Goal: Task Accomplishment & Management: Complete application form

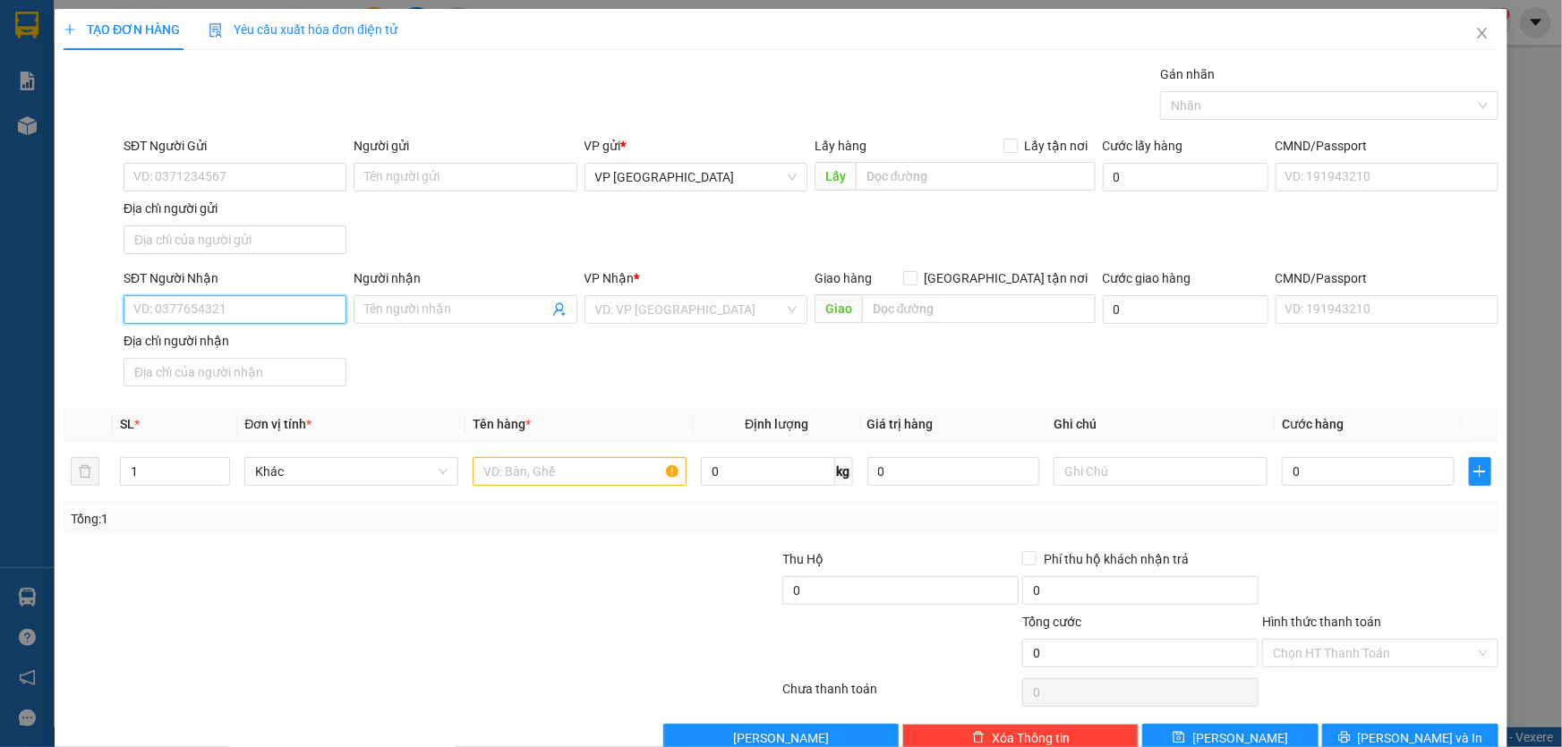
click at [307, 303] on input "SĐT Người Nhận" at bounding box center [235, 309] width 223 height 29
click at [217, 320] on input "0352032" at bounding box center [235, 309] width 223 height 29
click at [197, 340] on div "0352032402" at bounding box center [233, 345] width 200 height 20
type input "0352032402"
click at [625, 476] on input "text" at bounding box center [580, 471] width 214 height 29
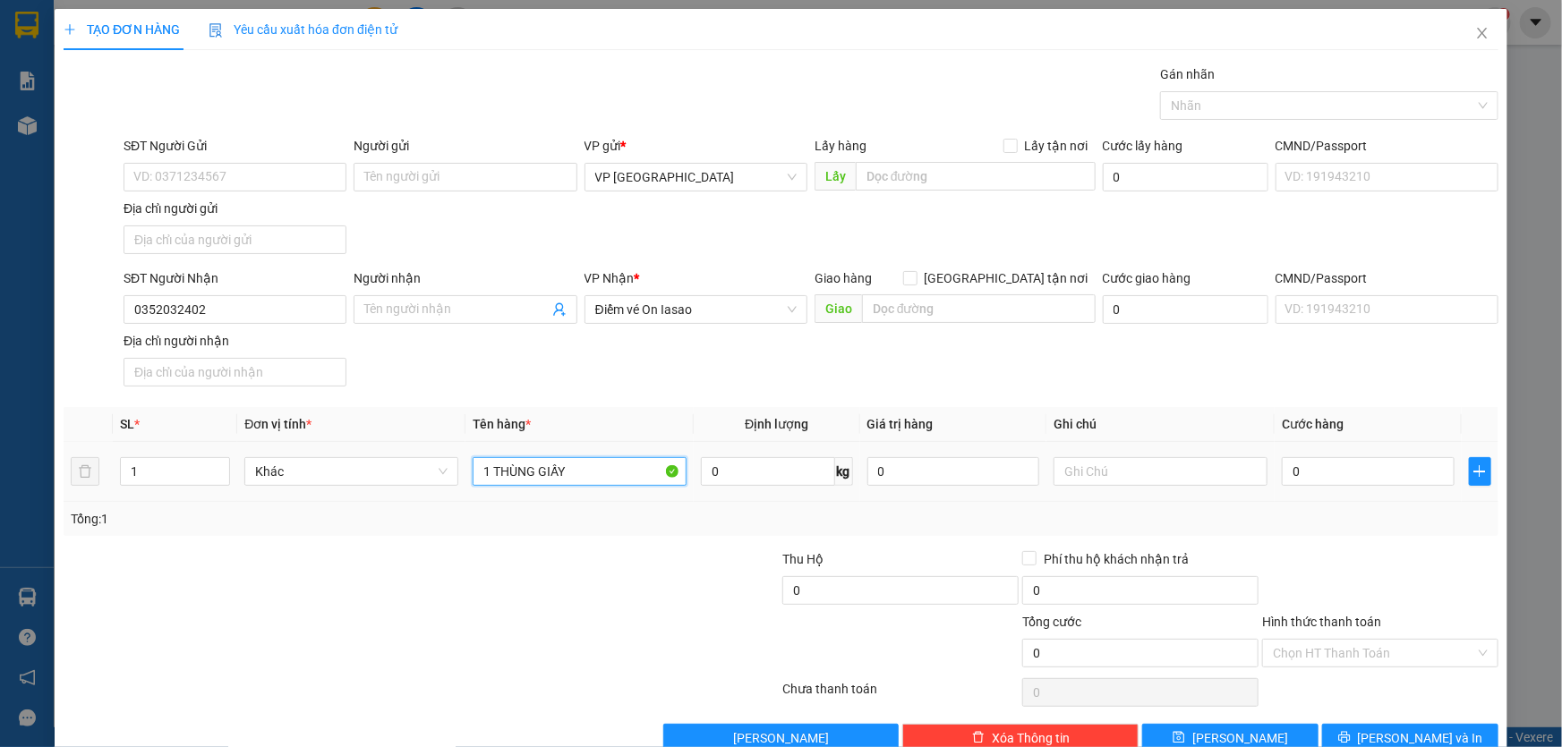
type input "1 THÙNG GIẤY"
type input "5"
type input "50"
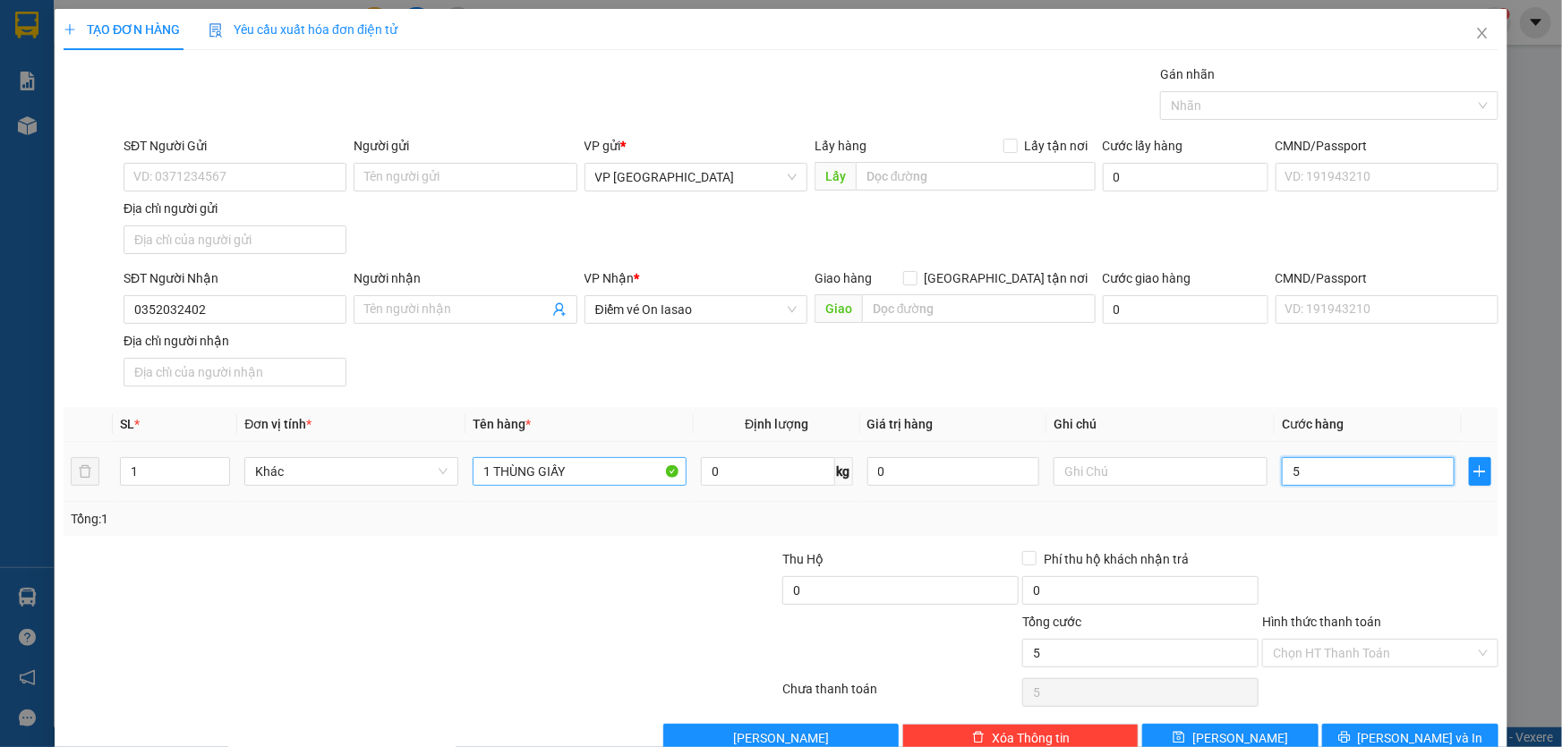
type input "50"
type input "500"
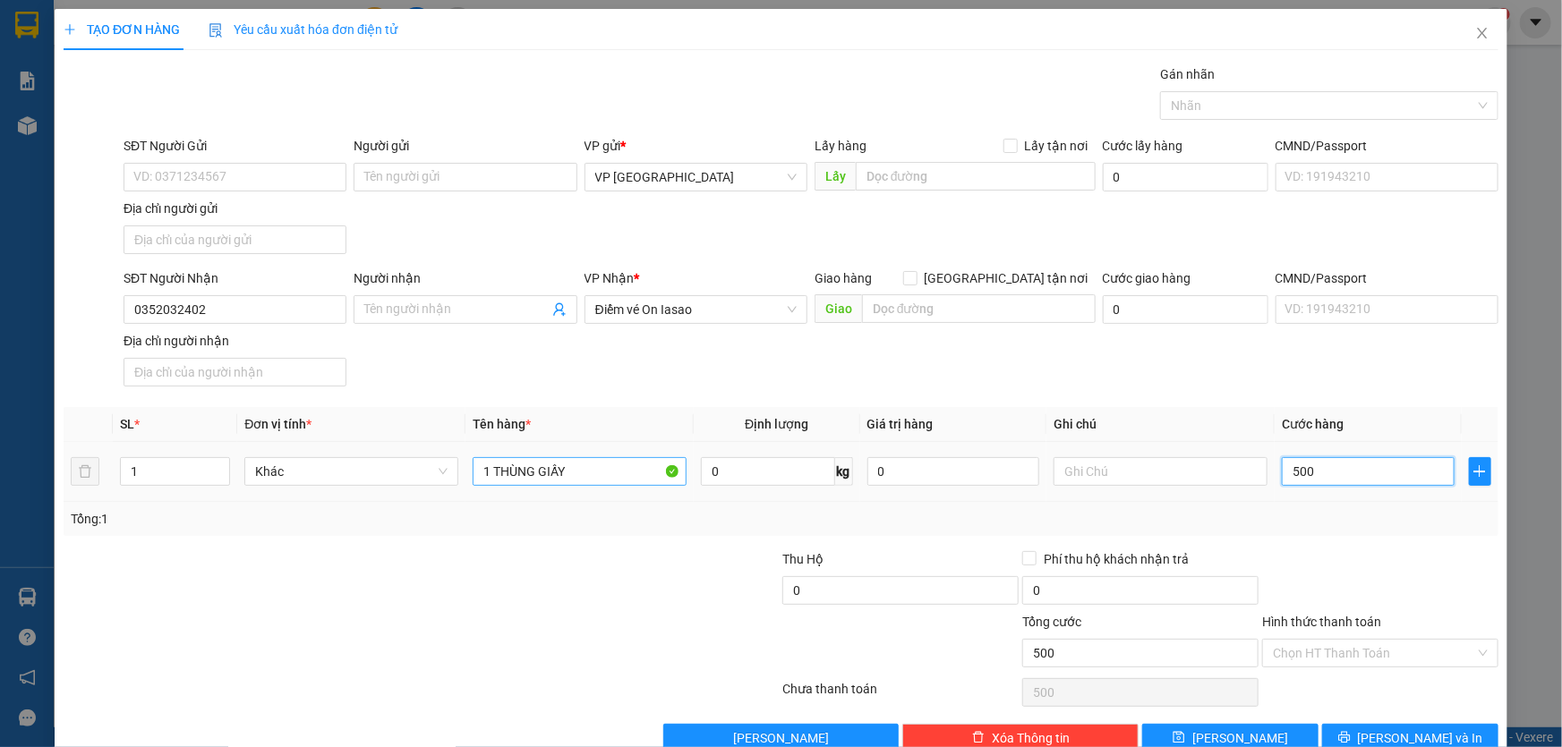
type input "5.000"
type input "50.000"
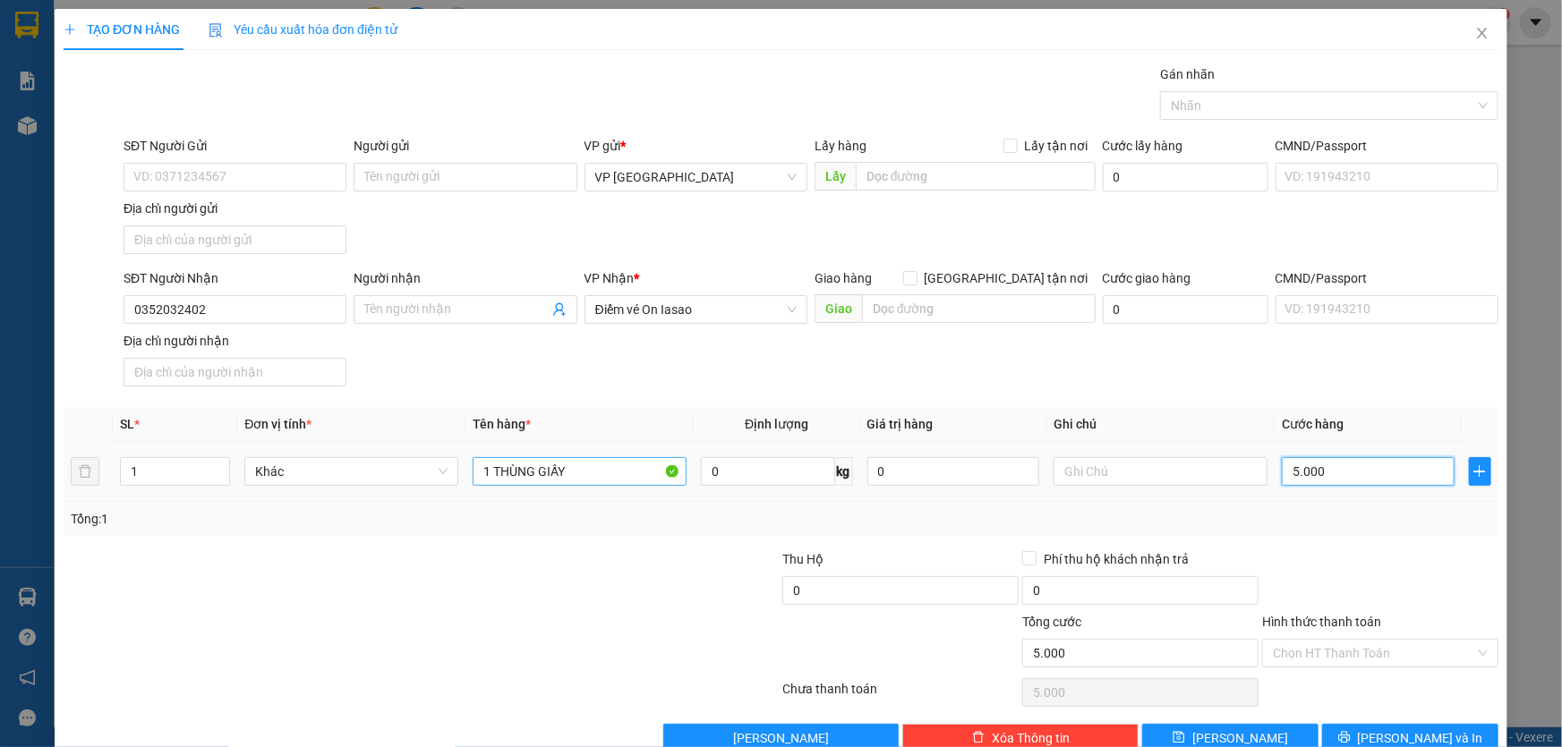
type input "50.000"
click at [1425, 635] on div "Hình thức thanh toán" at bounding box center [1380, 625] width 236 height 27
click at [1423, 646] on input "Hình thức thanh toán" at bounding box center [1374, 653] width 202 height 27
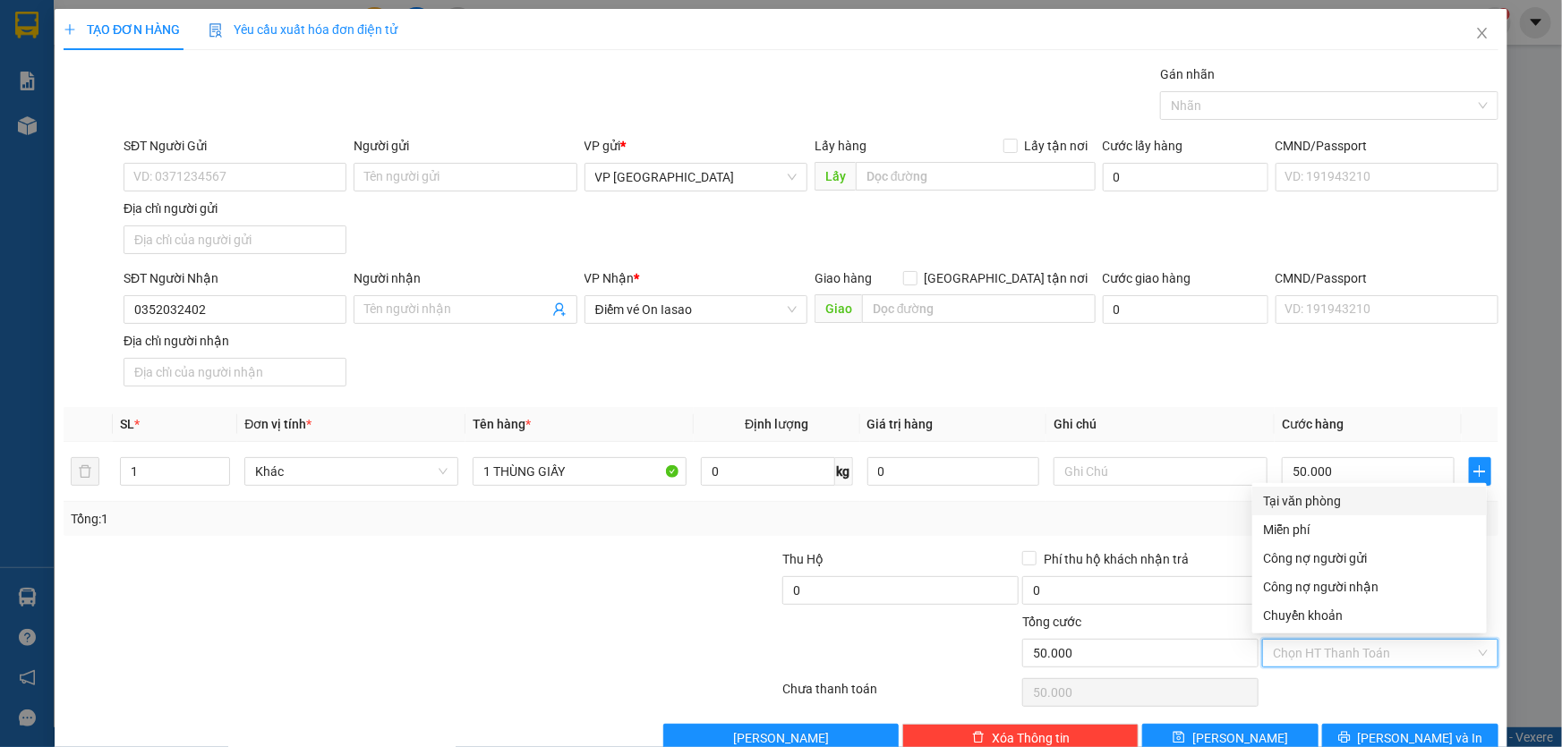
click at [1299, 500] on div "Tại văn phòng" at bounding box center [1369, 501] width 213 height 20
type input "0"
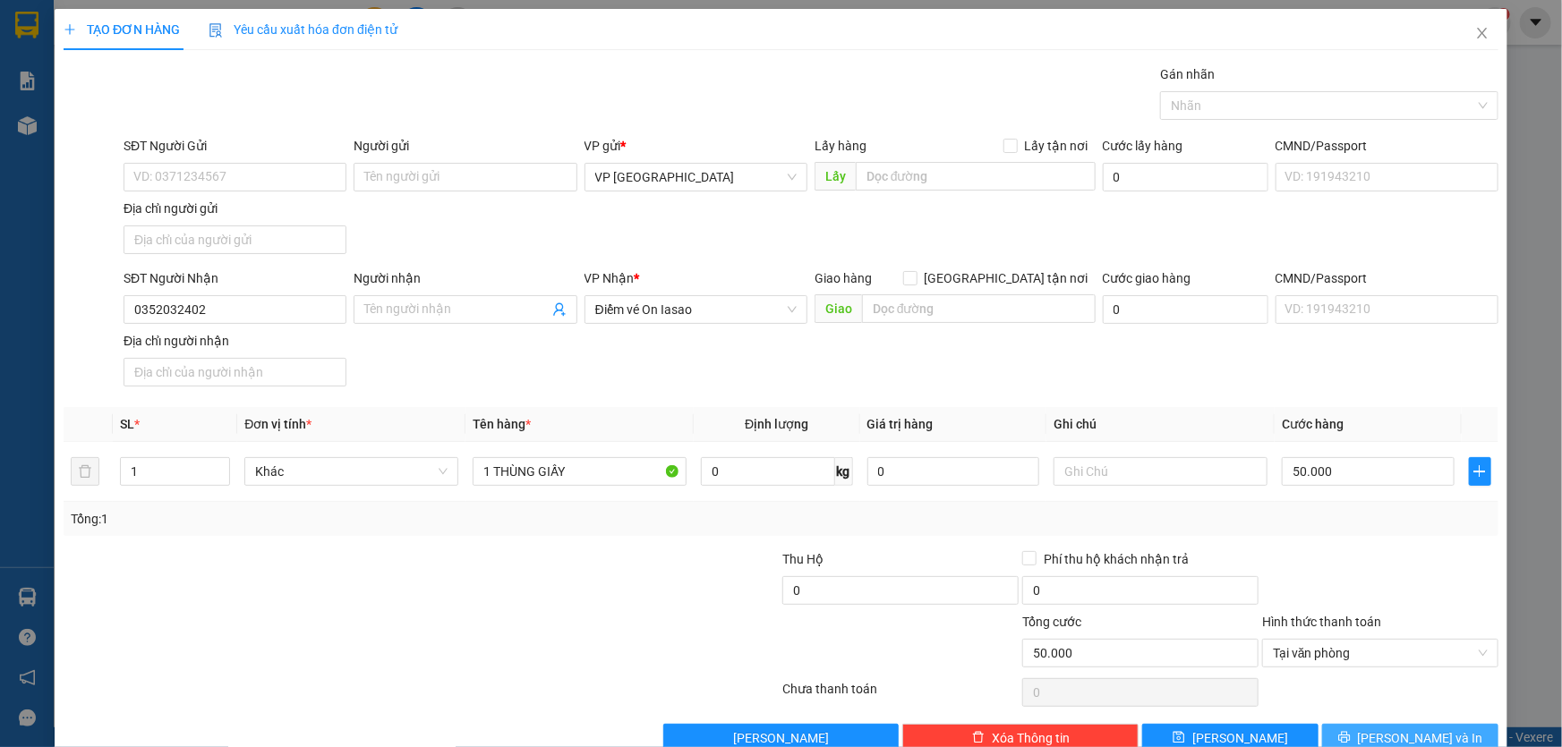
click at [1405, 740] on span "[PERSON_NAME] và In" at bounding box center [1420, 739] width 125 height 20
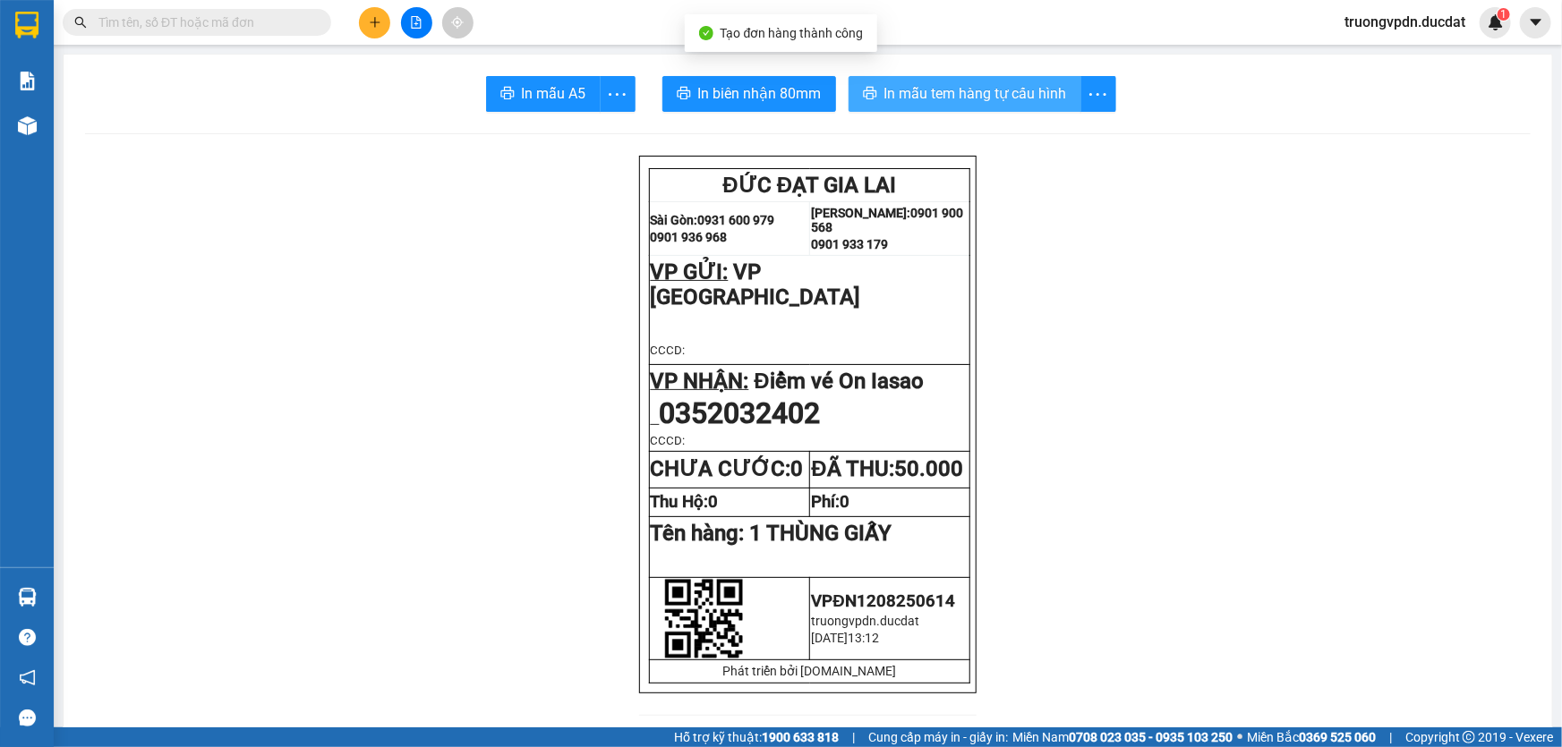
click at [1017, 101] on span "In mẫu tem hàng tự cấu hình" at bounding box center [975, 93] width 183 height 22
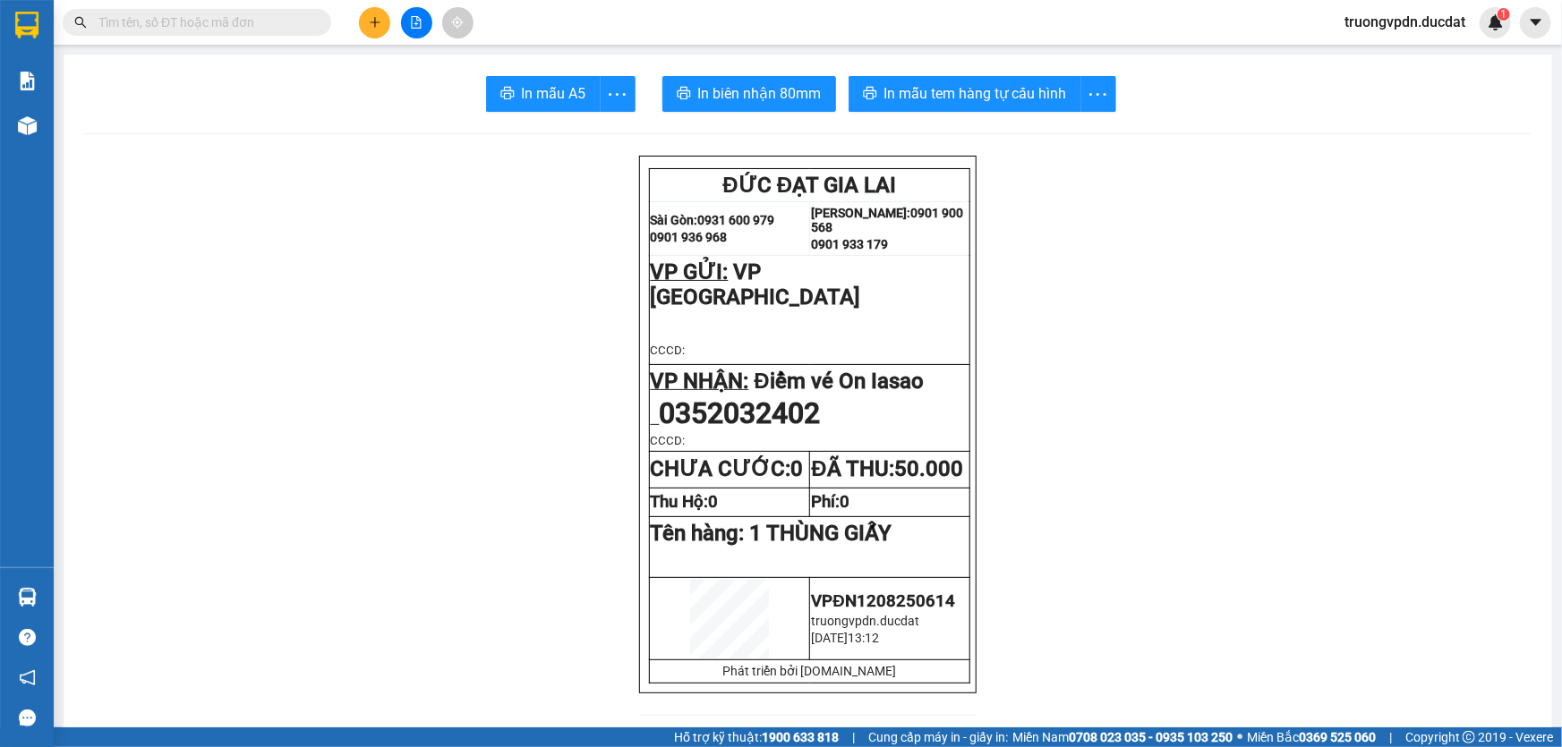
click at [367, 29] on button at bounding box center [374, 22] width 31 height 31
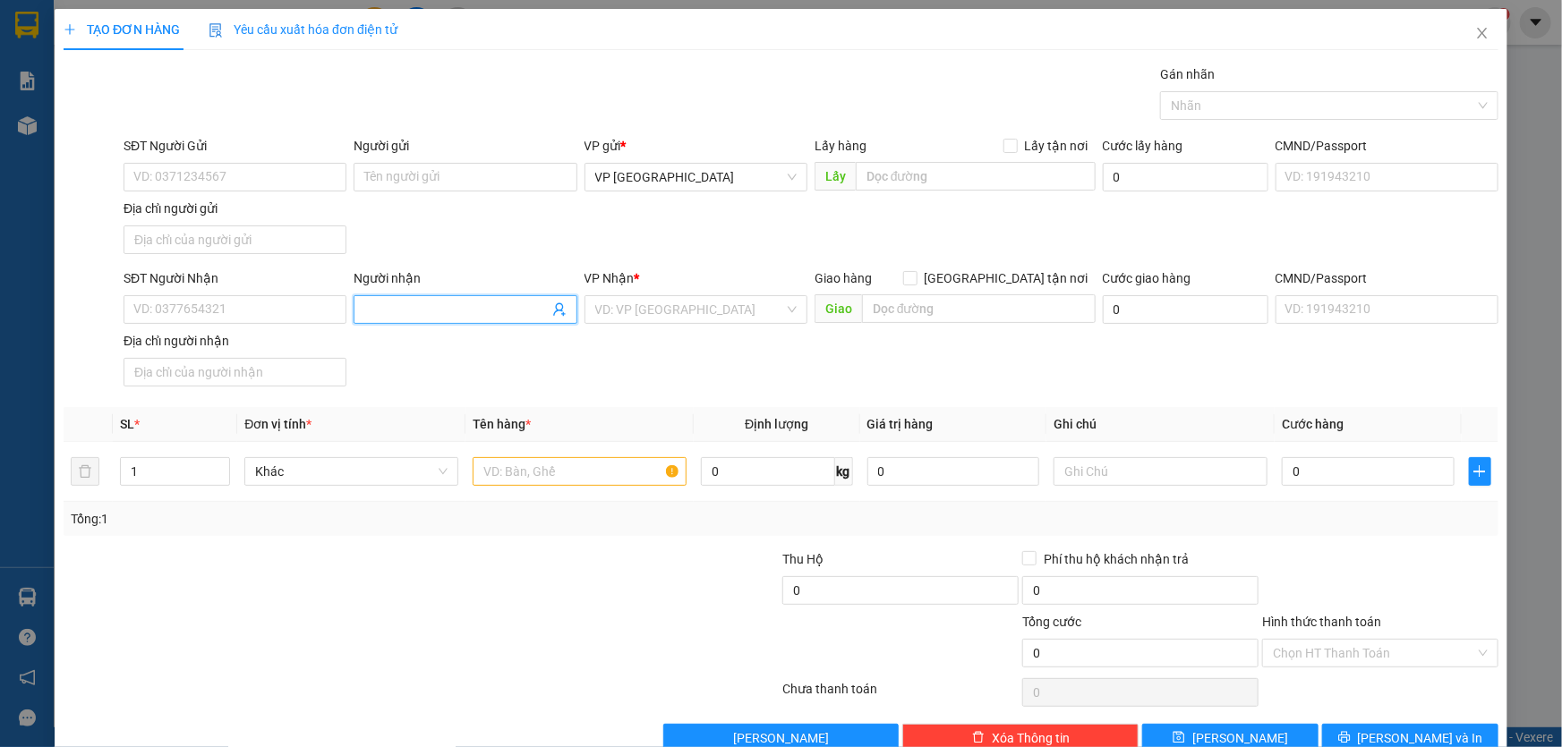
click at [444, 313] on input "Người nhận" at bounding box center [455, 310] width 183 height 20
type input "[PERSON_NAME]"
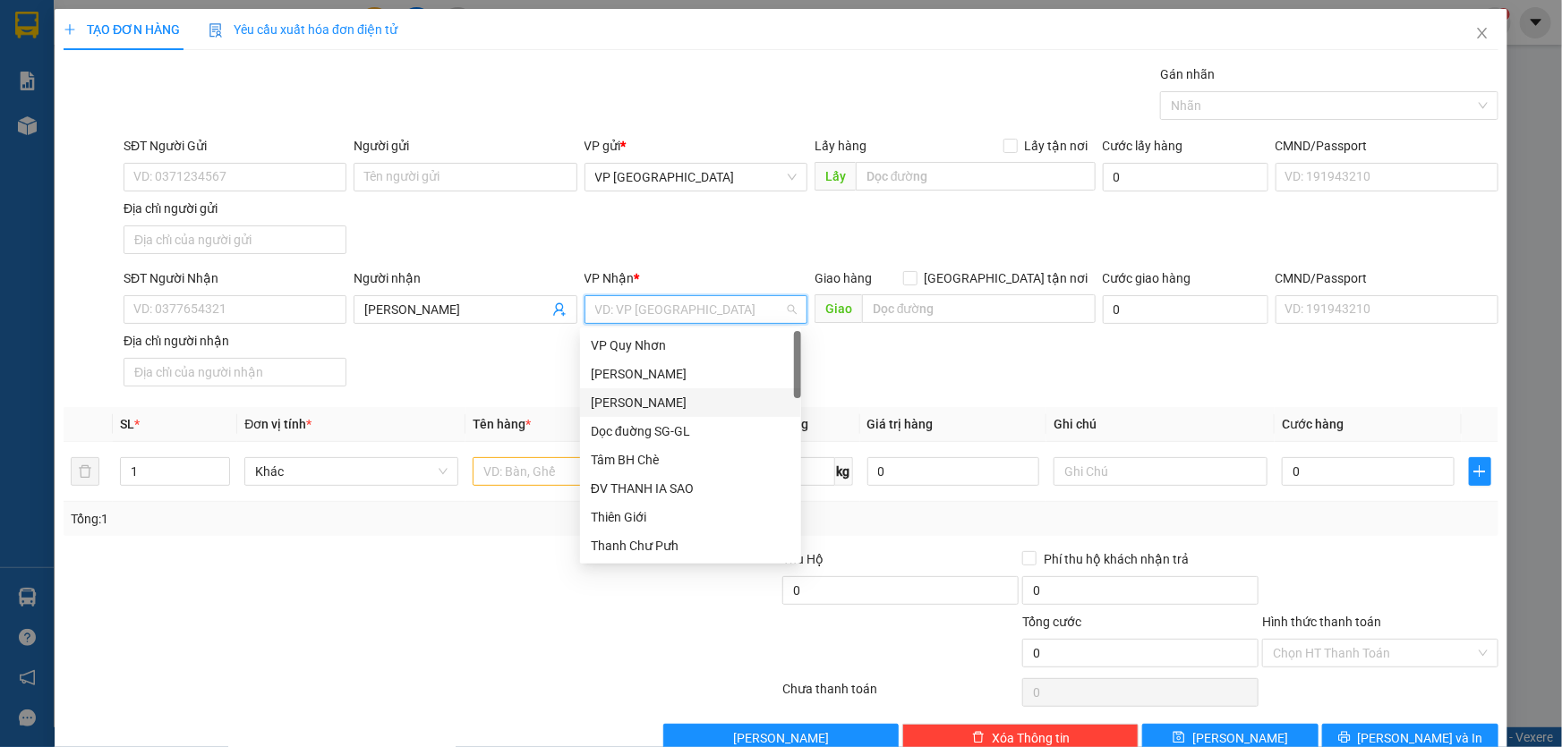
click at [653, 395] on div "[PERSON_NAME]" at bounding box center [691, 403] width 200 height 20
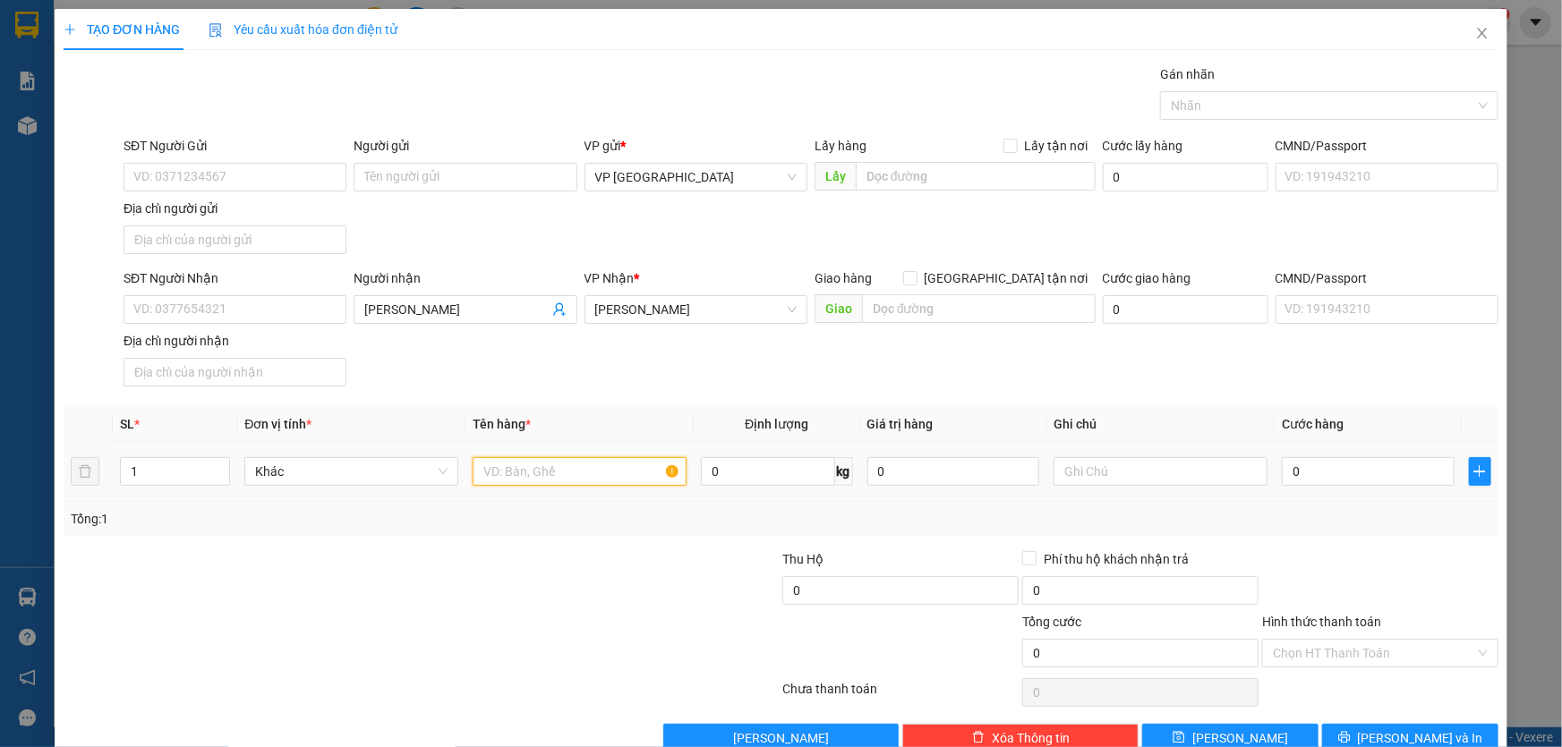
click at [545, 468] on input "text" at bounding box center [580, 471] width 214 height 29
type input "1 THÙNG GIẤY"
type input "CC"
type input "5"
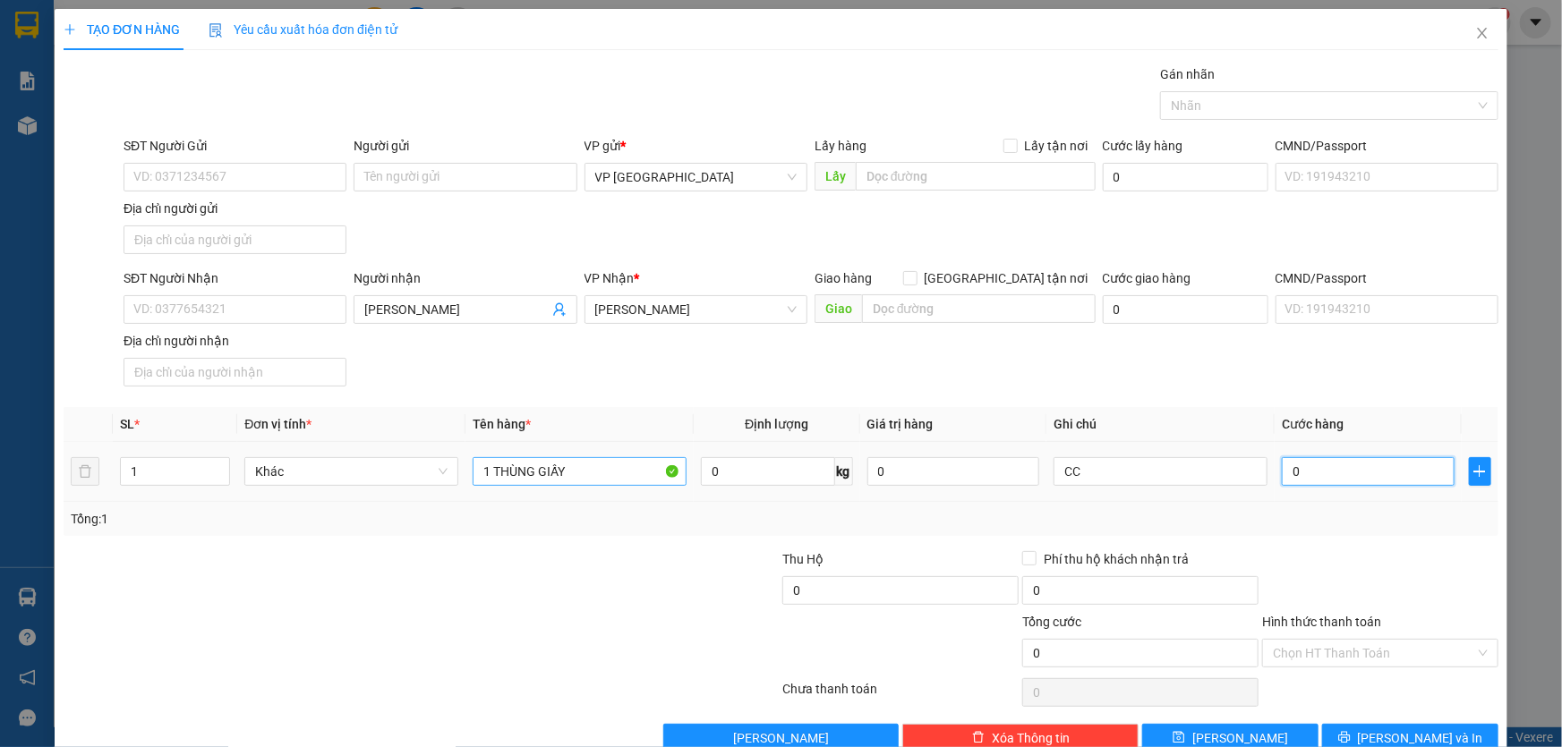
type input "5"
type input "50"
type input "500"
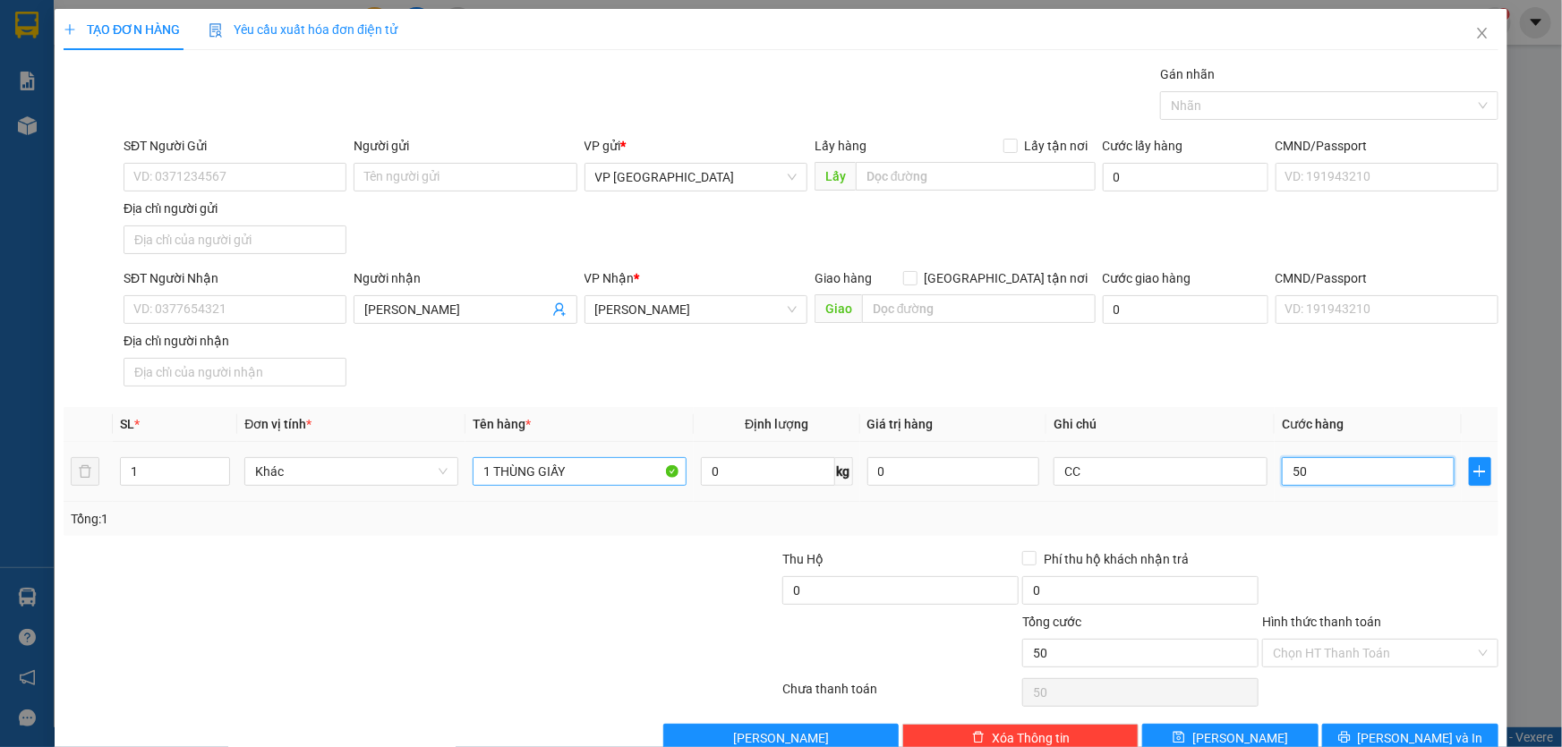
type input "500"
type input "5.000"
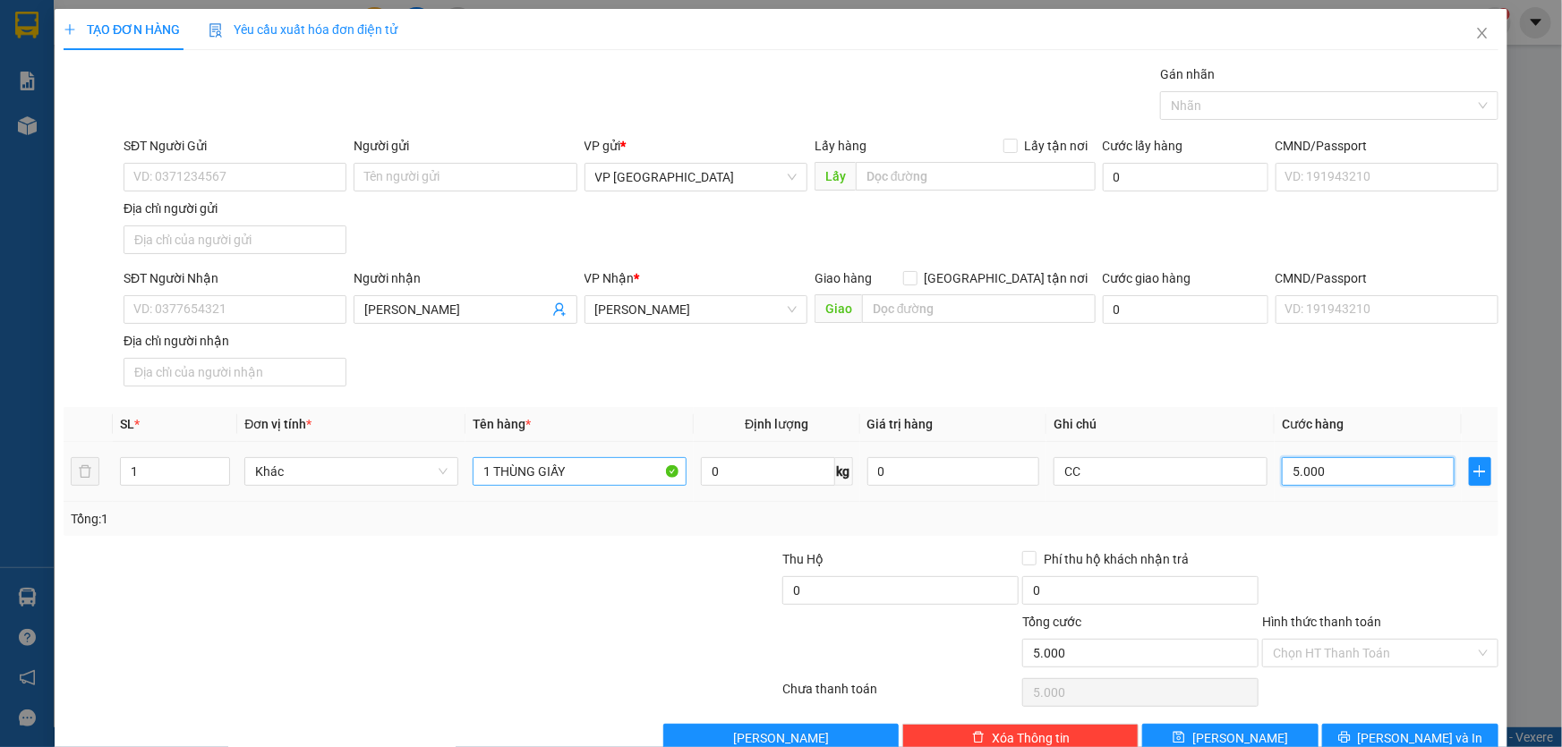
type input "50.000"
click at [1355, 728] on button "[PERSON_NAME] và In" at bounding box center [1410, 738] width 176 height 29
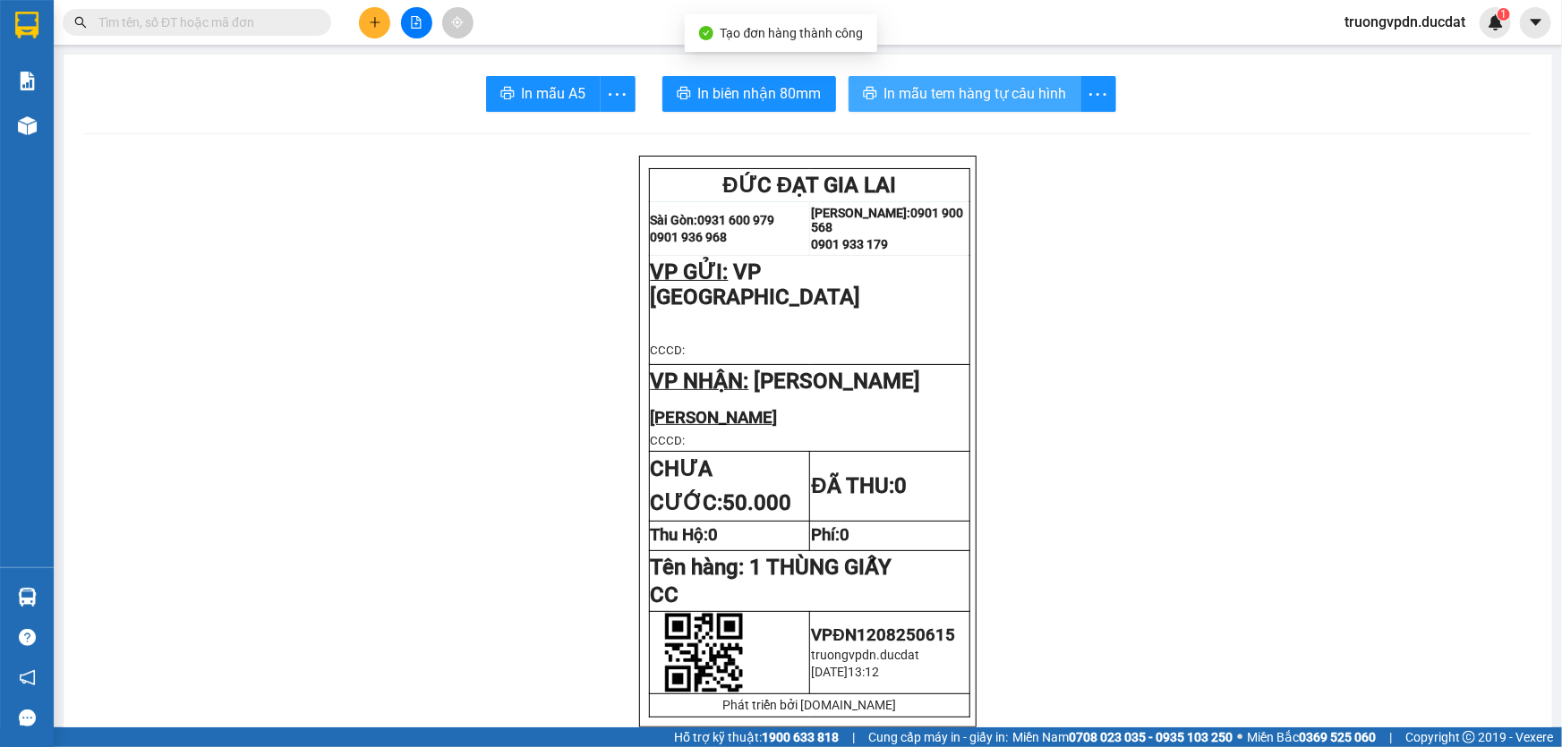
click at [1017, 91] on span "In mẫu tem hàng tự cấu hình" at bounding box center [975, 93] width 183 height 22
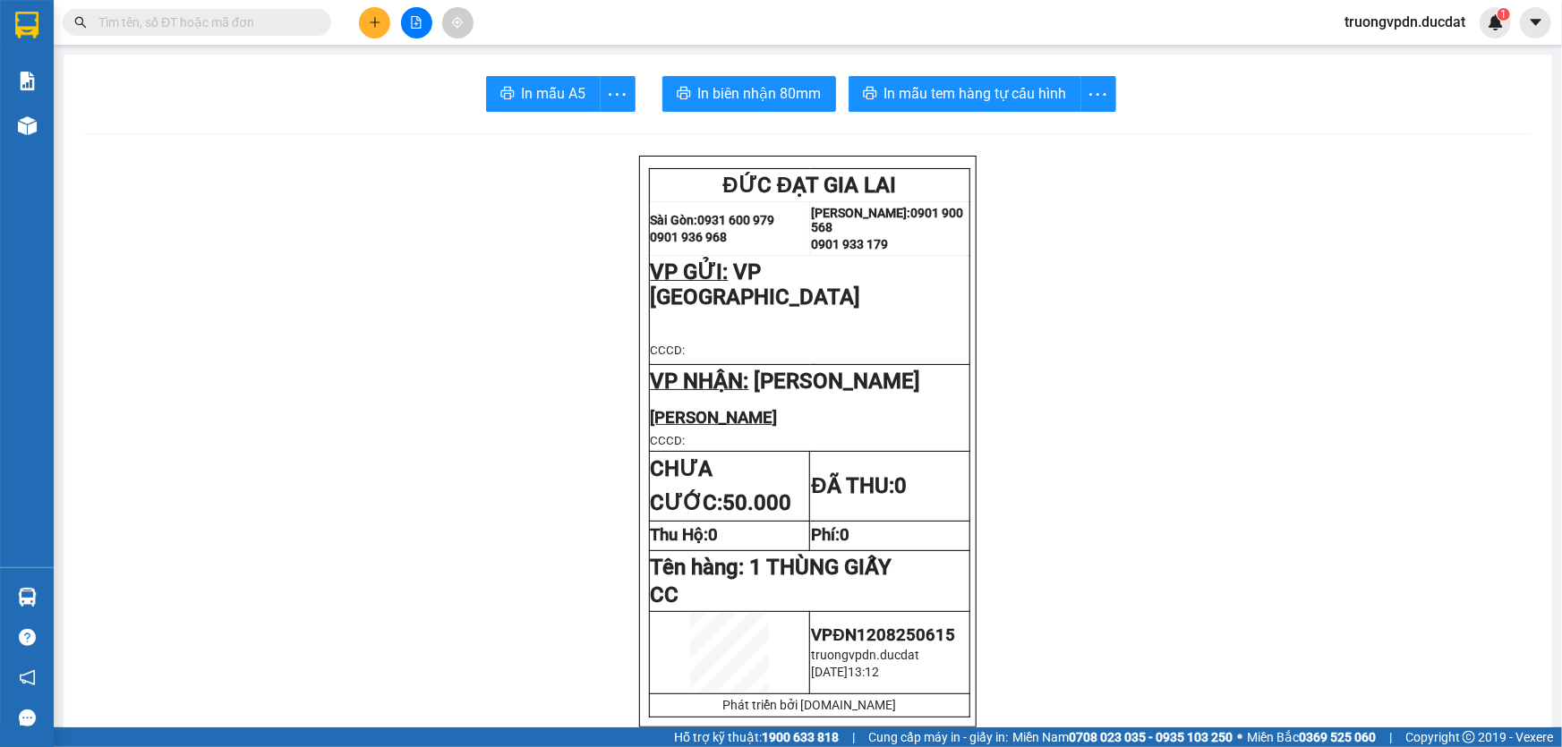
click at [373, 16] on icon "plus" at bounding box center [375, 22] width 13 height 13
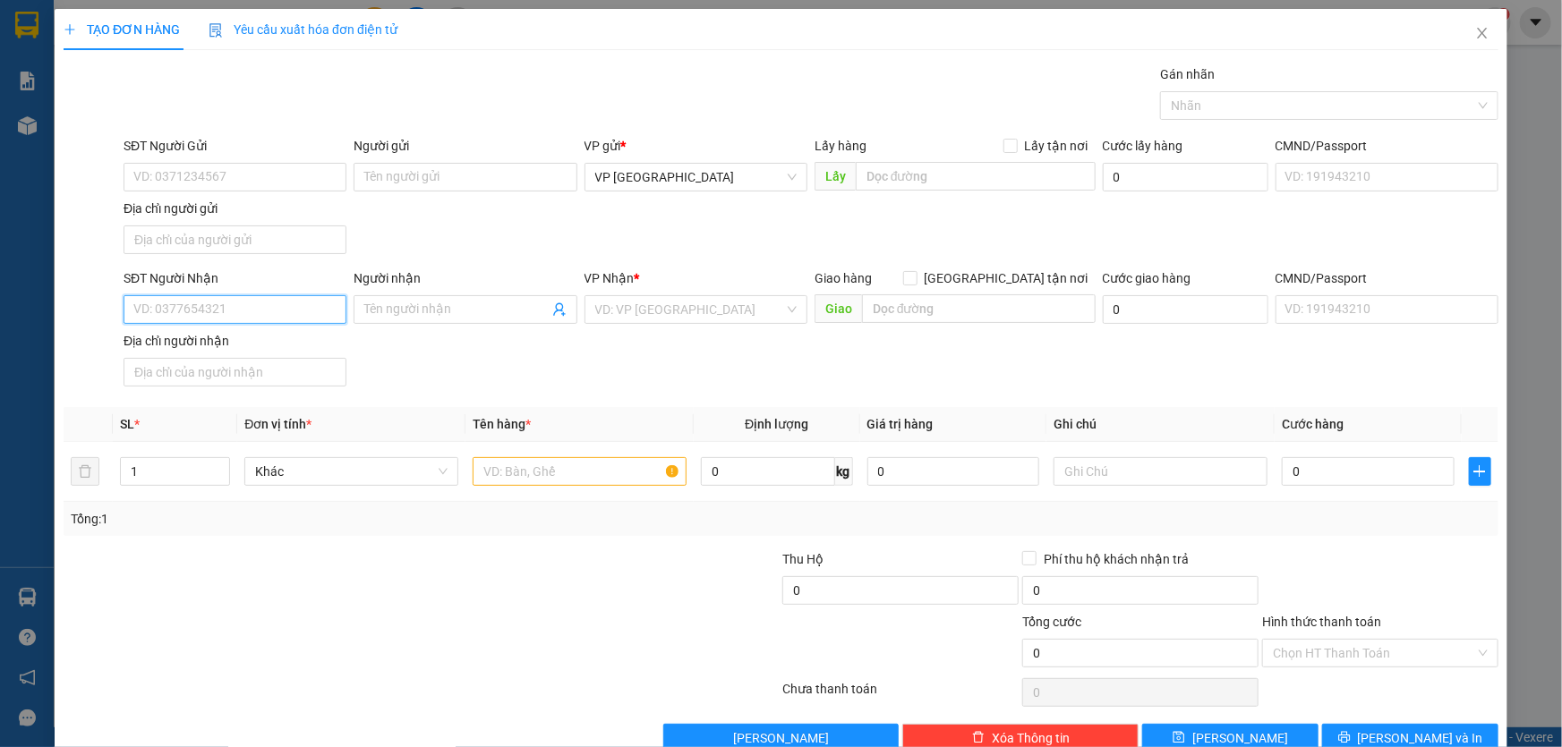
click at [260, 316] on input "SĐT Người Nhận" at bounding box center [235, 309] width 223 height 29
click at [223, 330] on div "0703282855" at bounding box center [233, 344] width 221 height 29
type input "0703282855"
click at [550, 477] on input "text" at bounding box center [580, 471] width 214 height 29
type input "1 THÙNG GIẤY"
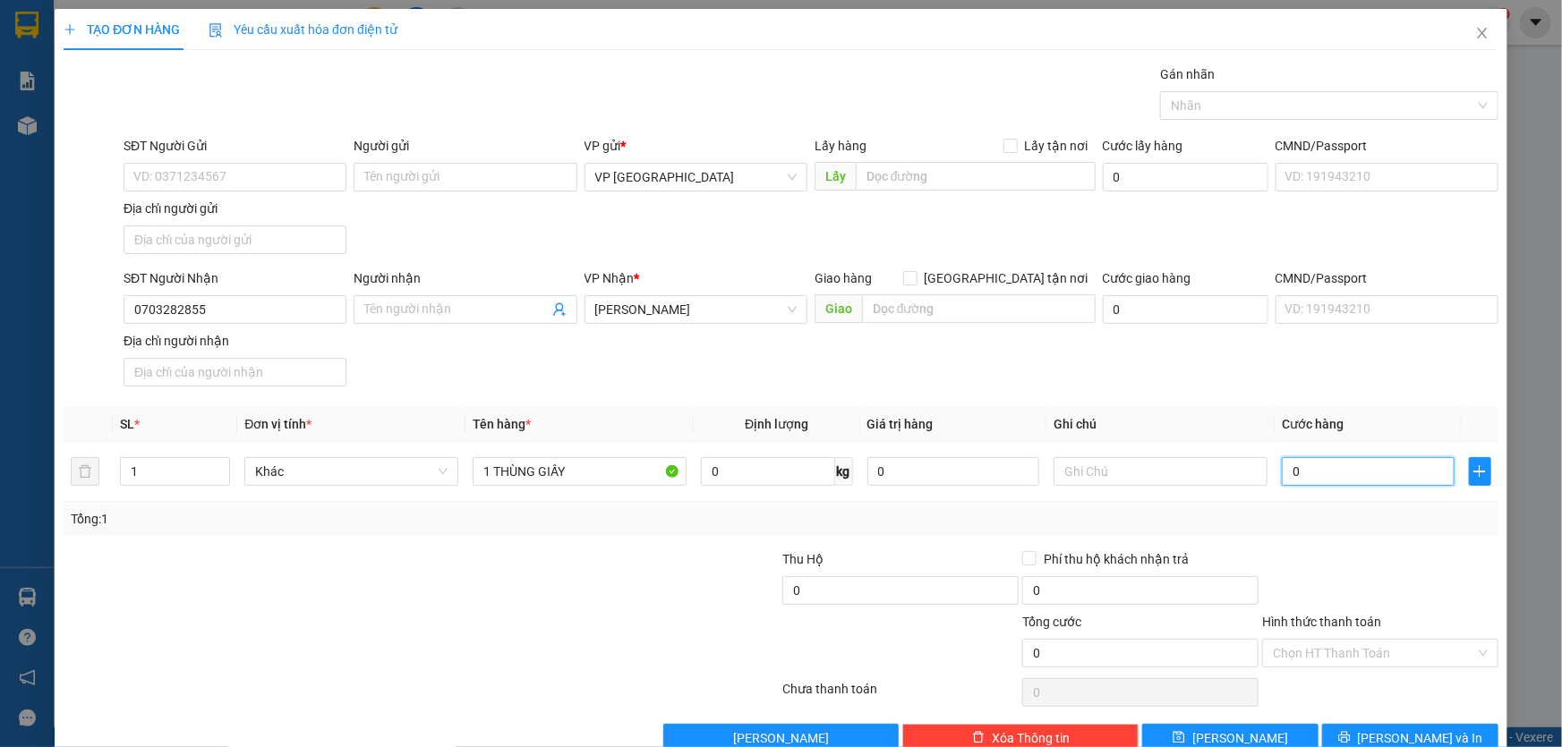
type input "4"
type input "40"
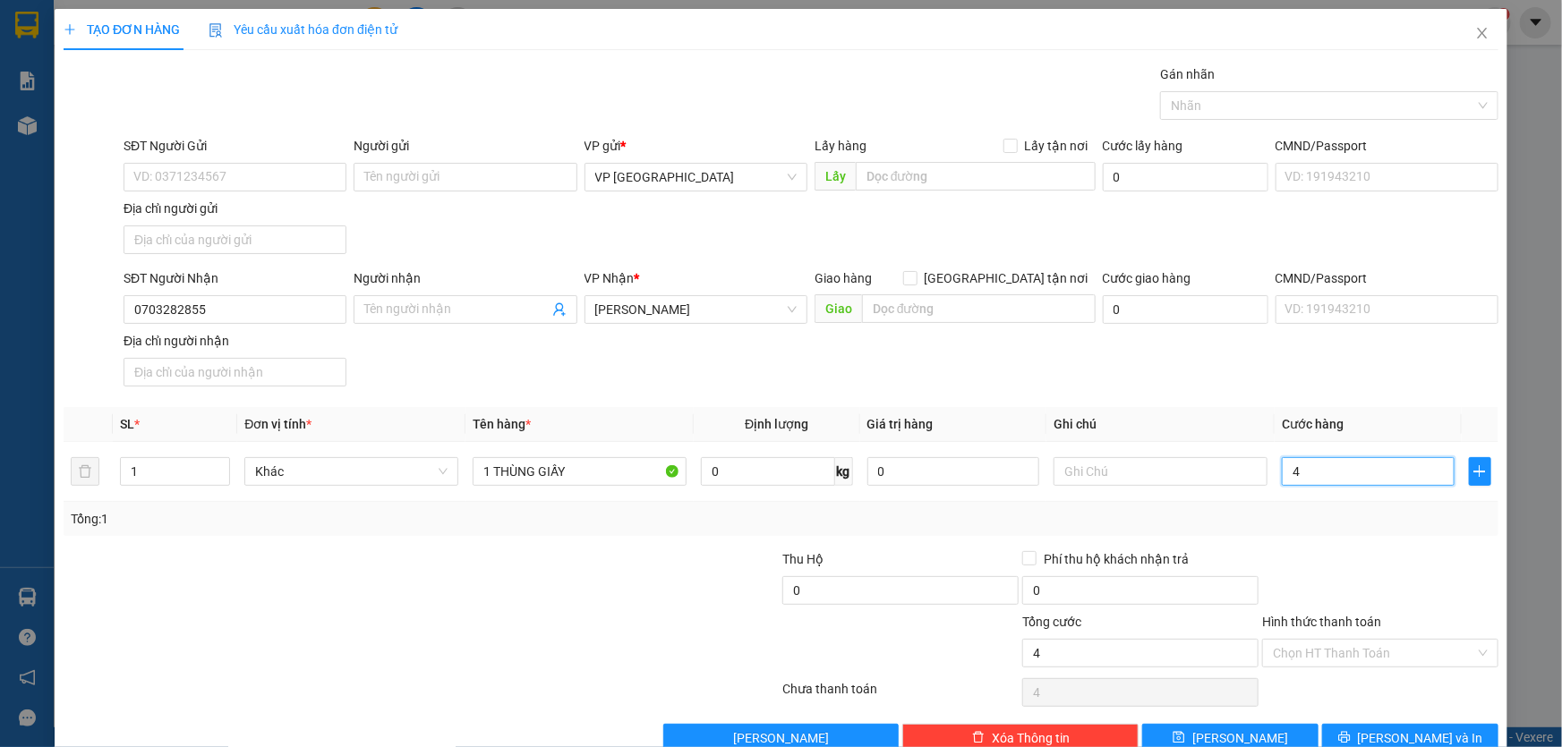
type input "40"
type input "400"
type input "4.000"
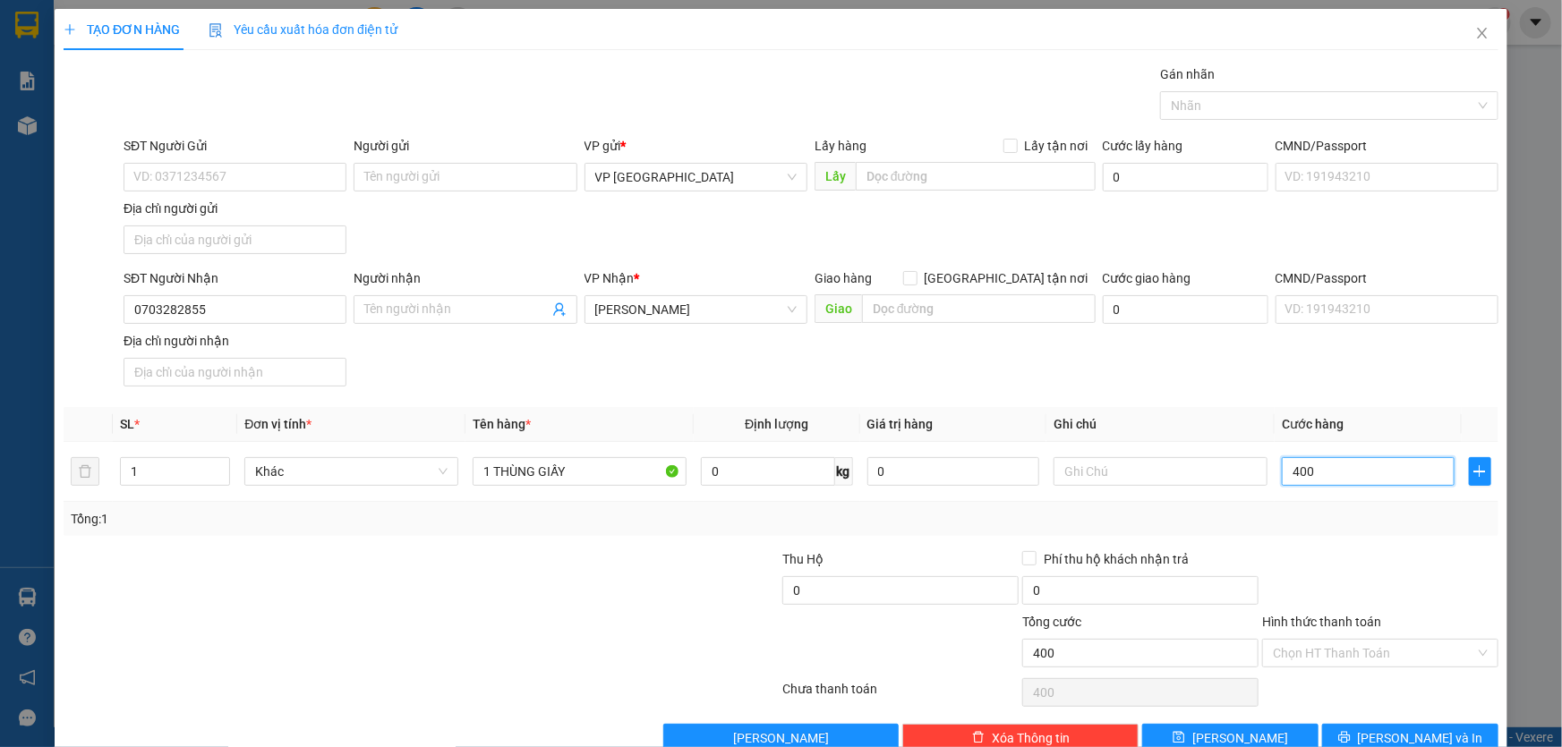
type input "4.000"
type input "40.000"
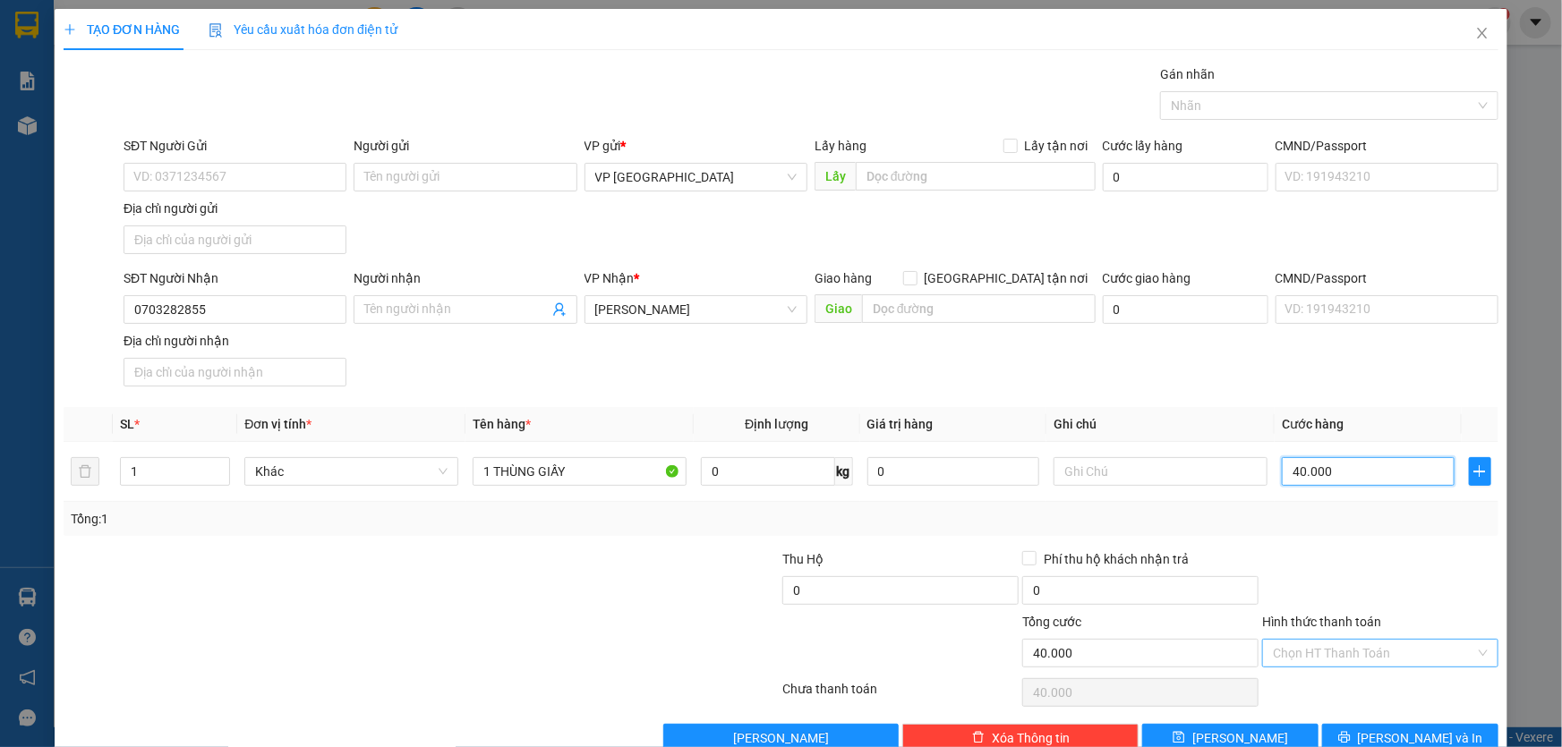
type input "40.000"
click at [1348, 643] on input "Hình thức thanh toán" at bounding box center [1374, 653] width 202 height 27
click at [1303, 500] on div "Tại văn phòng" at bounding box center [1369, 501] width 213 height 20
type input "0"
click at [1401, 730] on span "[PERSON_NAME] và In" at bounding box center [1420, 739] width 125 height 20
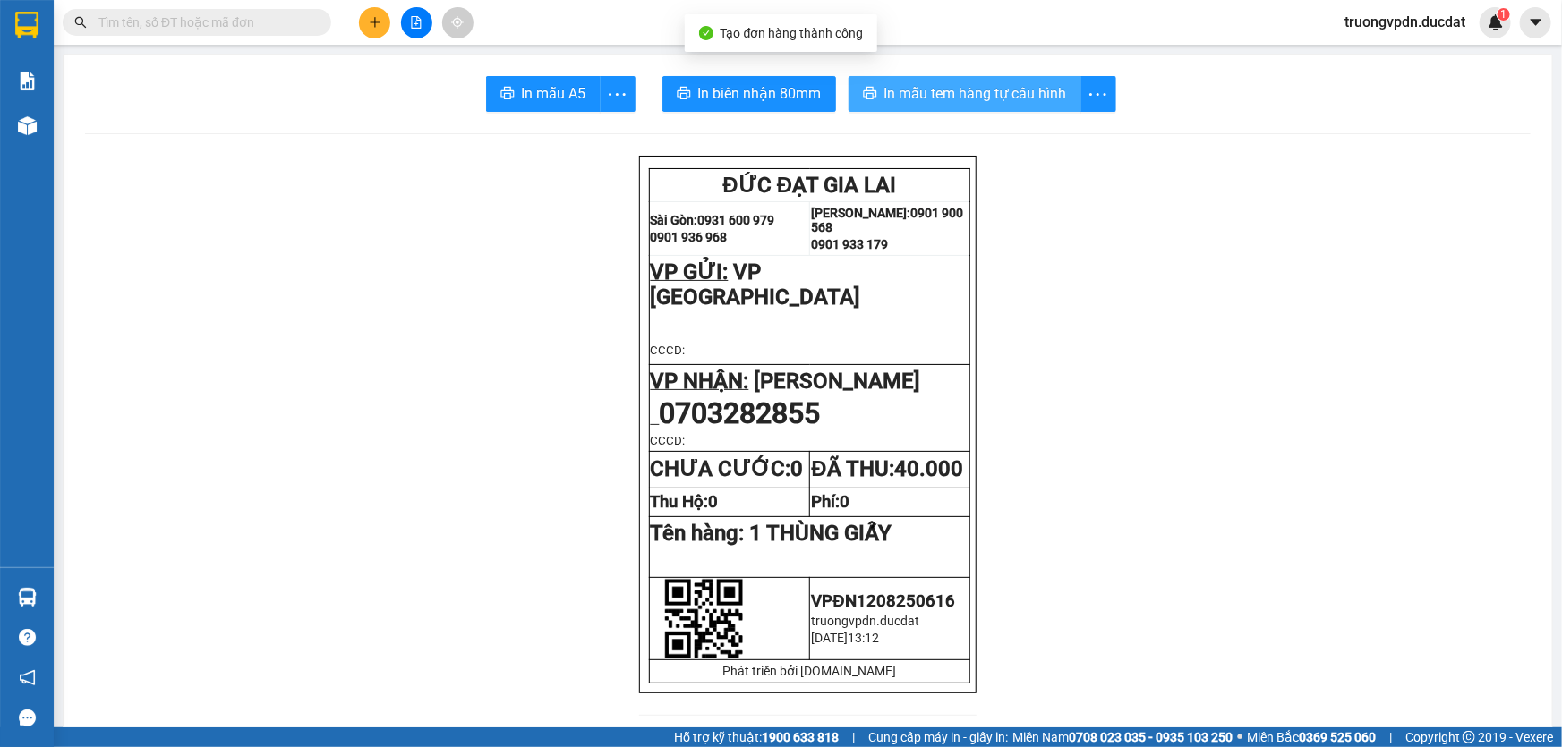
click at [1011, 96] on span "In mẫu tem hàng tự cấu hình" at bounding box center [975, 93] width 183 height 22
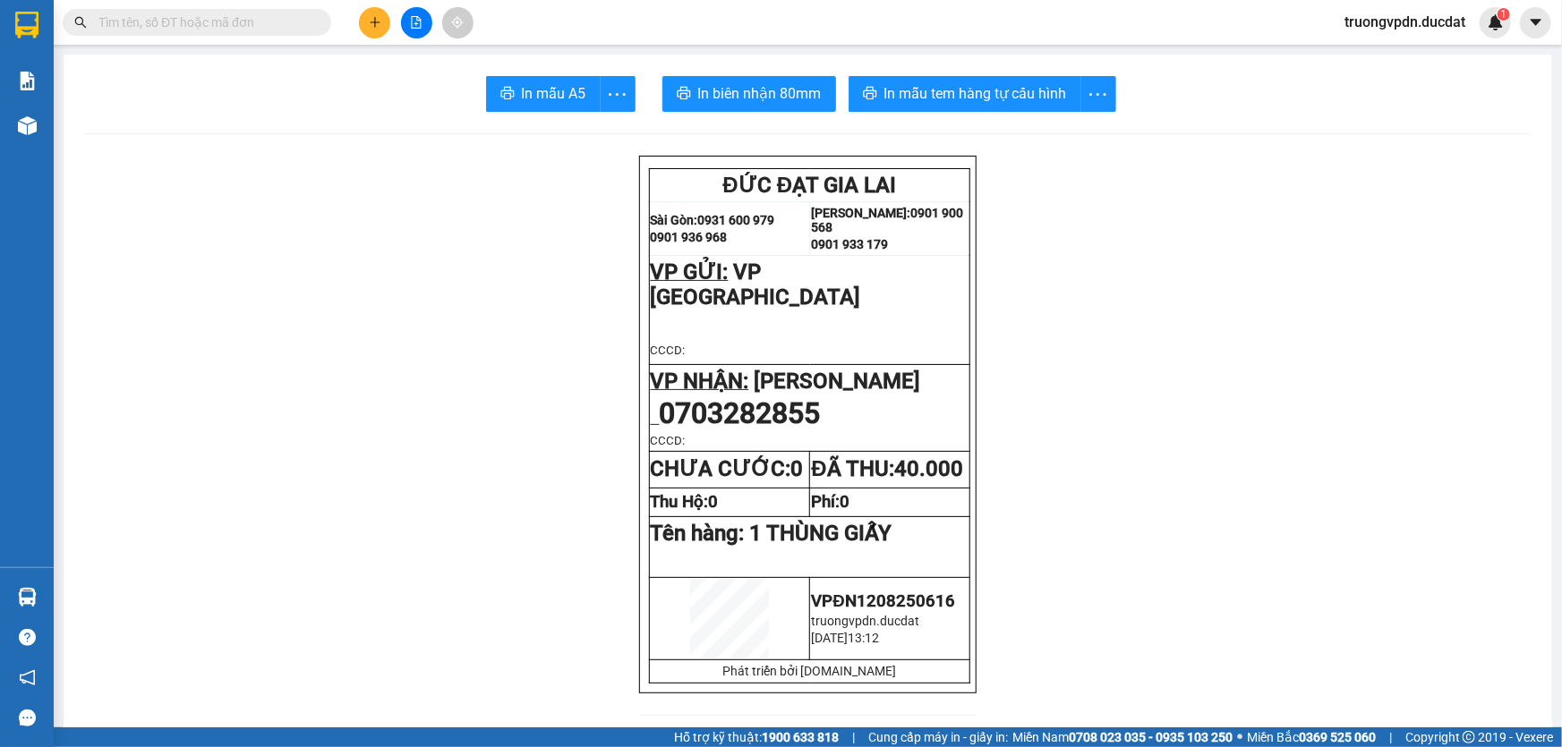
click at [362, 19] on button at bounding box center [374, 22] width 31 height 31
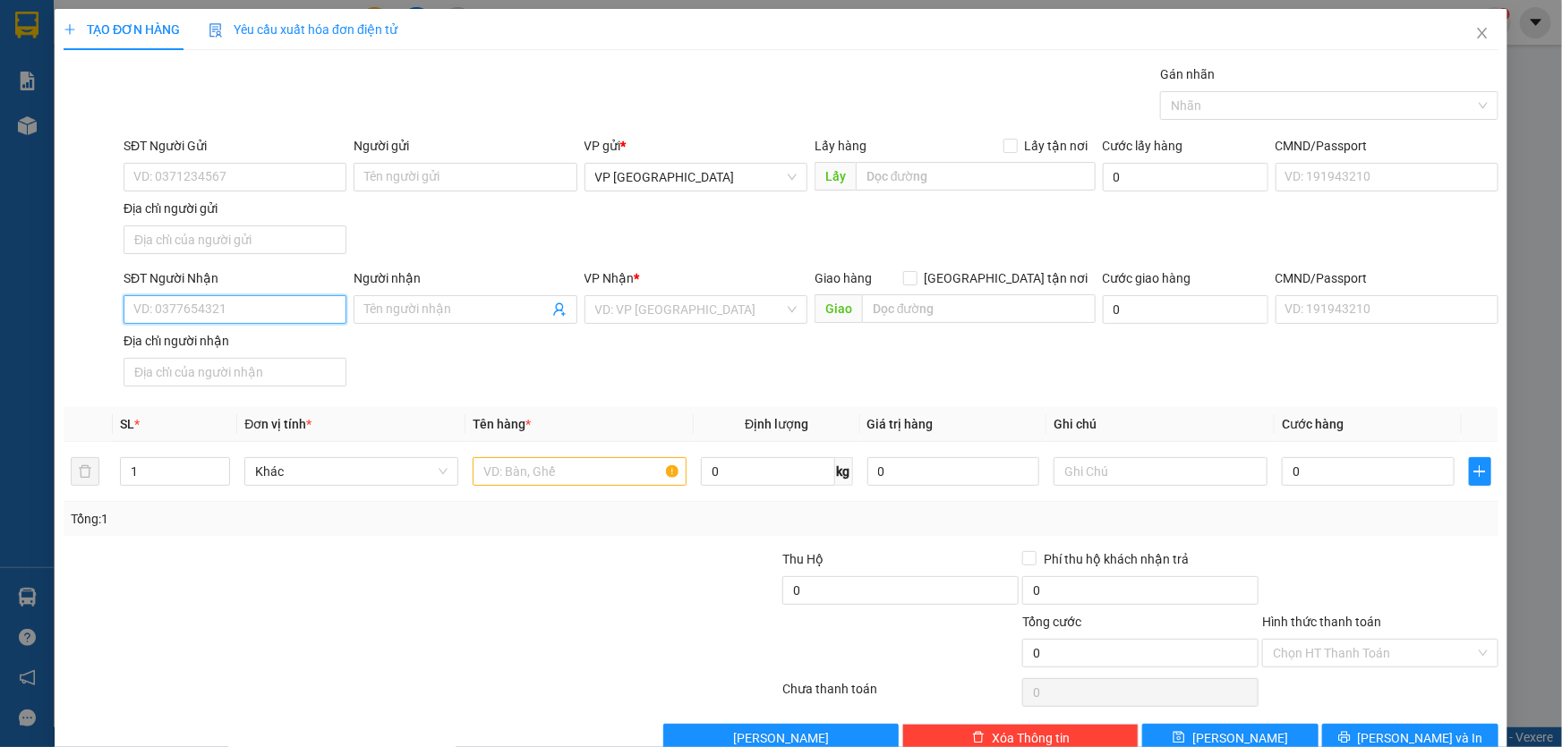
click at [196, 318] on input "SĐT Người Nhận" at bounding box center [235, 309] width 223 height 29
drag, startPoint x: 208, startPoint y: 357, endPoint x: 568, endPoint y: 438, distance: 369.6
click at [208, 355] on div "0902205230" at bounding box center [233, 344] width 221 height 29
type input "0902205230"
click at [537, 475] on input "text" at bounding box center [580, 471] width 214 height 29
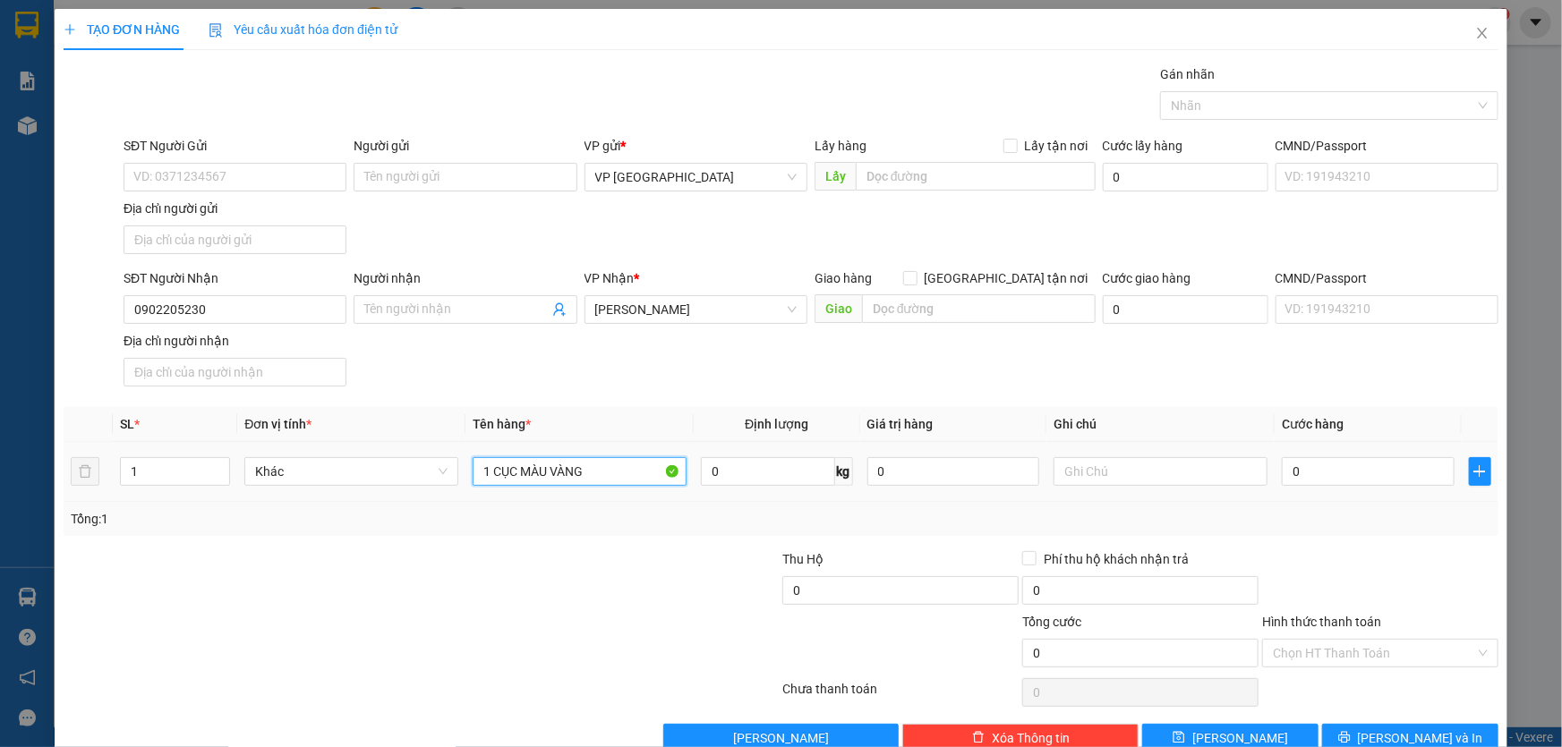
type input "1 CỤC MÀU VÀNG"
type input "CC"
type input "4"
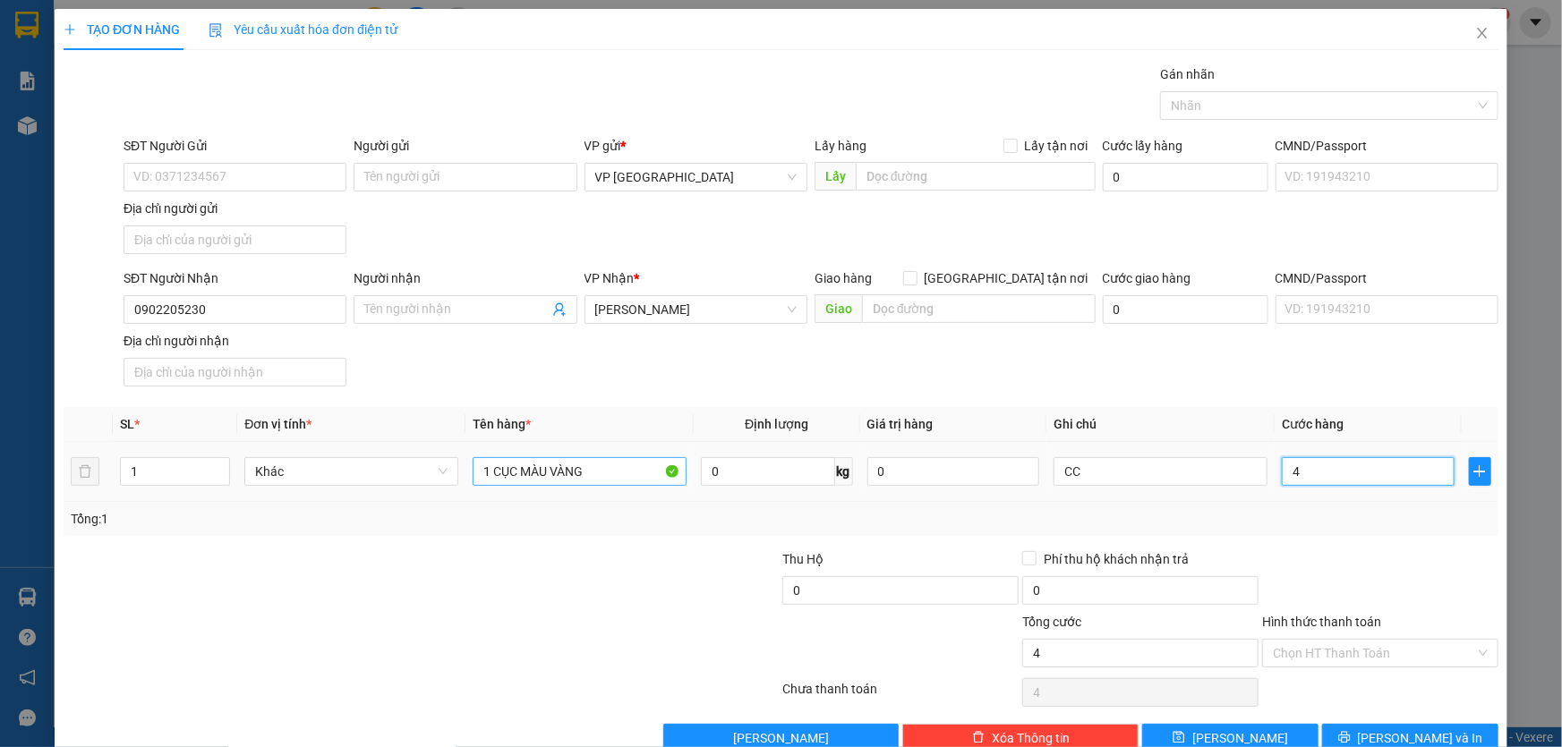
type input "40"
type input "400"
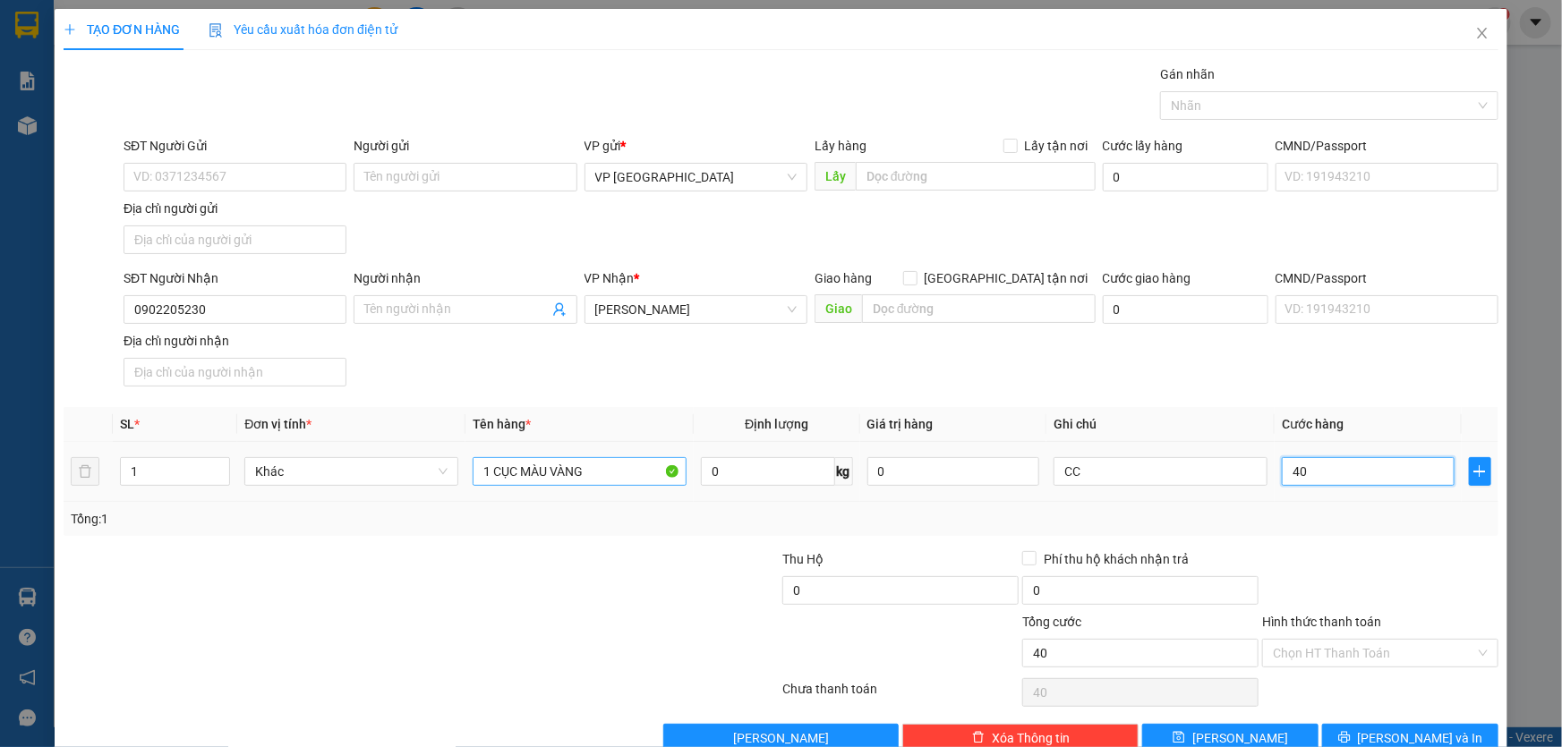
type input "400"
type input "4.000"
type input "40.000"
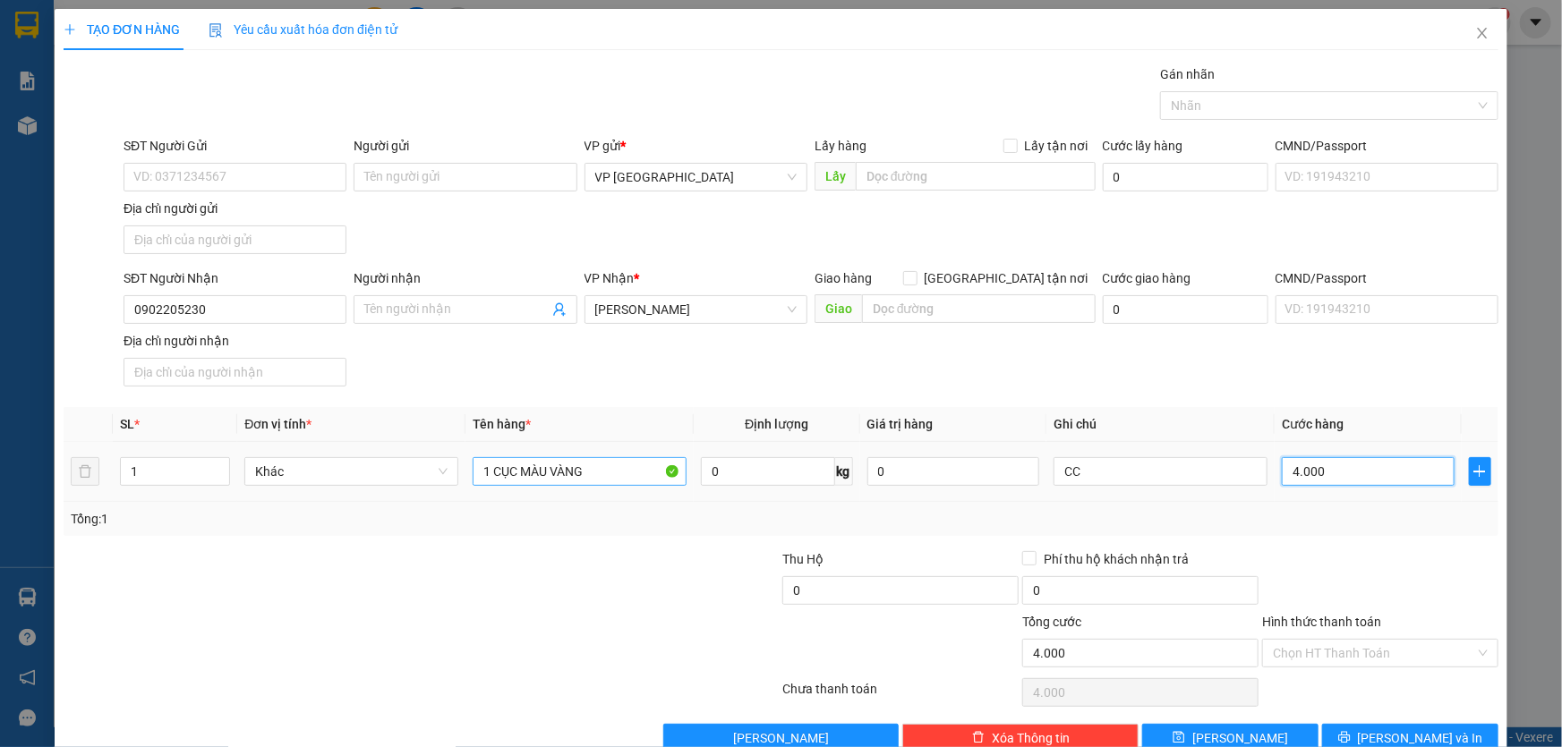
type input "40.000"
click at [1416, 732] on span "[PERSON_NAME] và In" at bounding box center [1420, 739] width 125 height 20
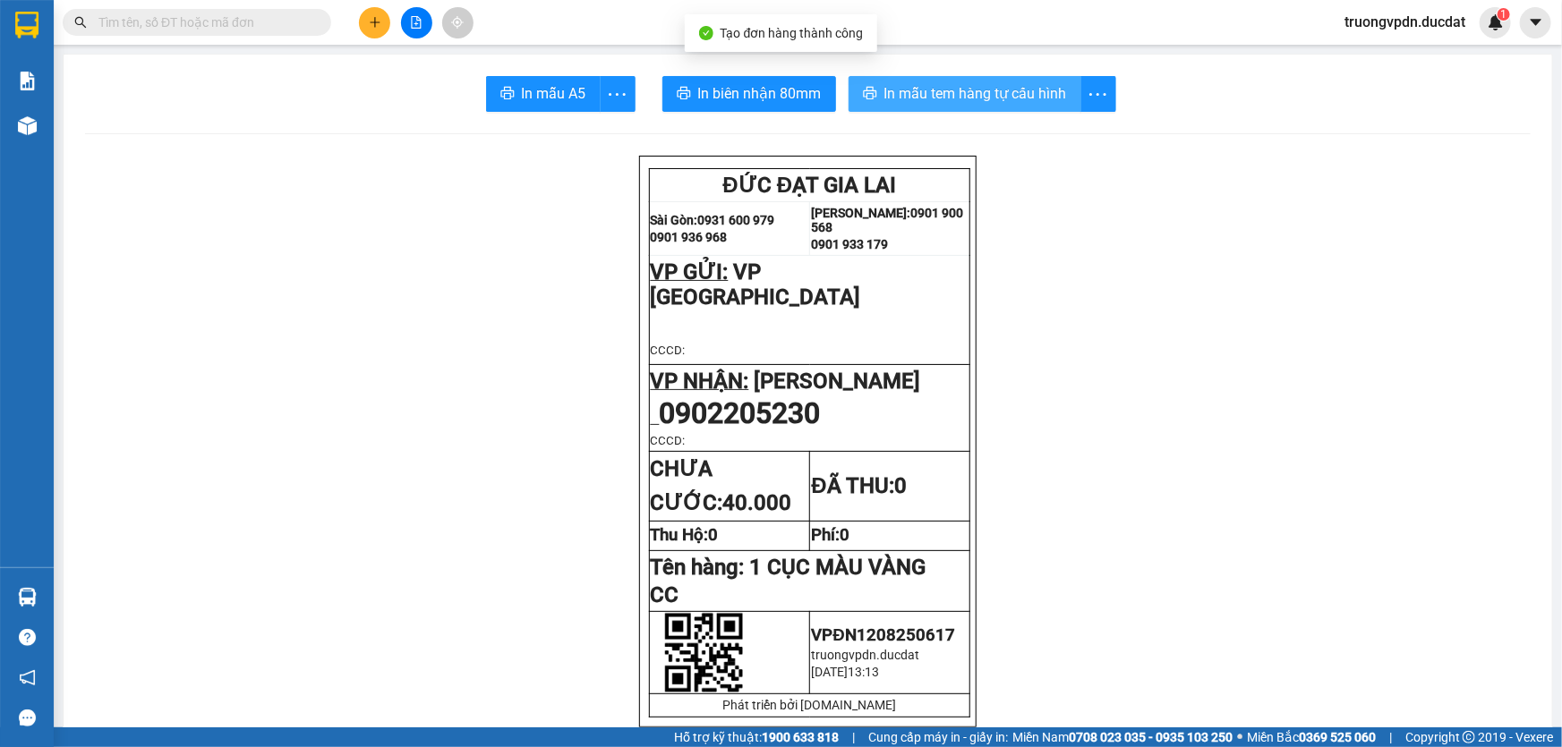
click at [984, 98] on span "In mẫu tem hàng tự cấu hình" at bounding box center [975, 93] width 183 height 22
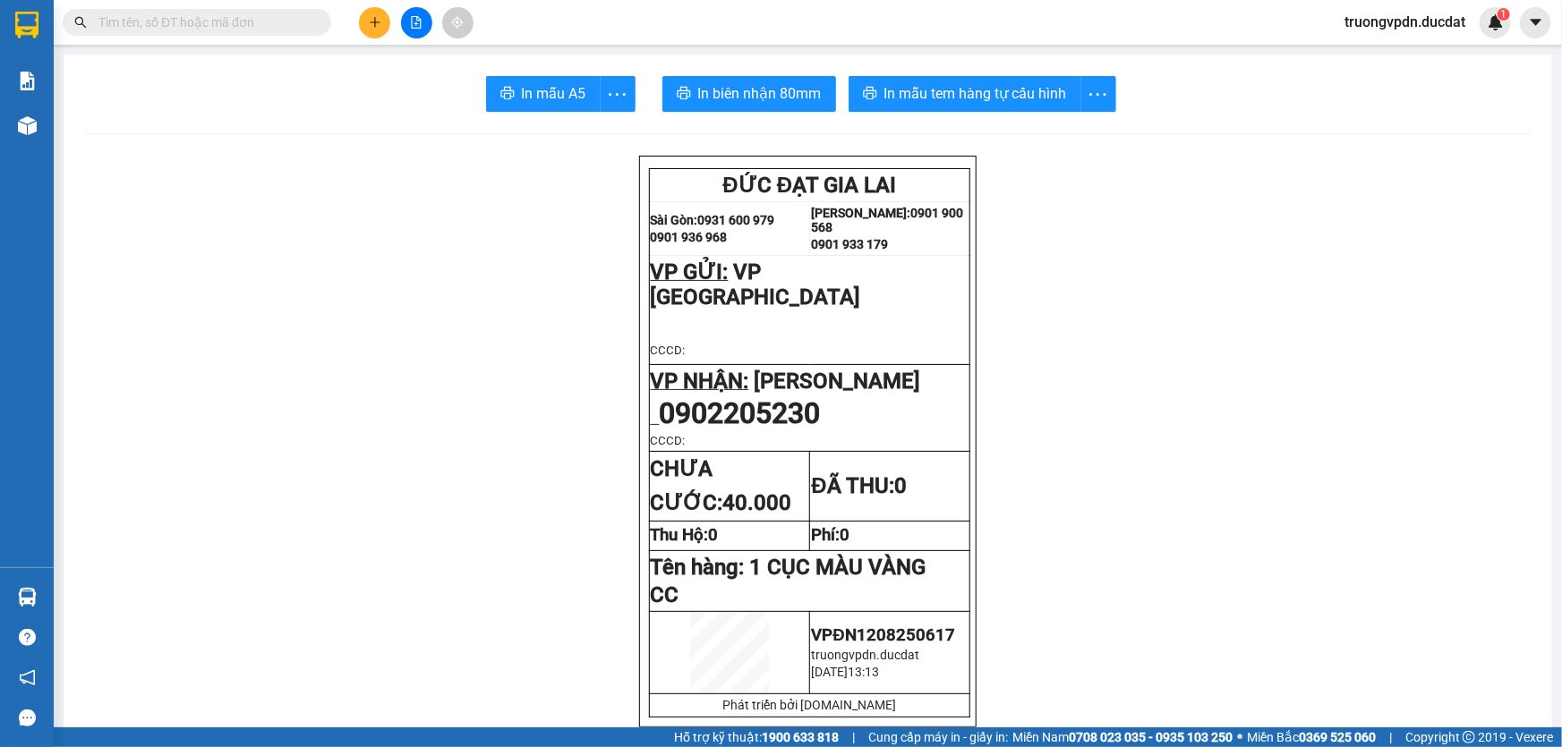
click at [380, 20] on icon "plus" at bounding box center [375, 22] width 13 height 13
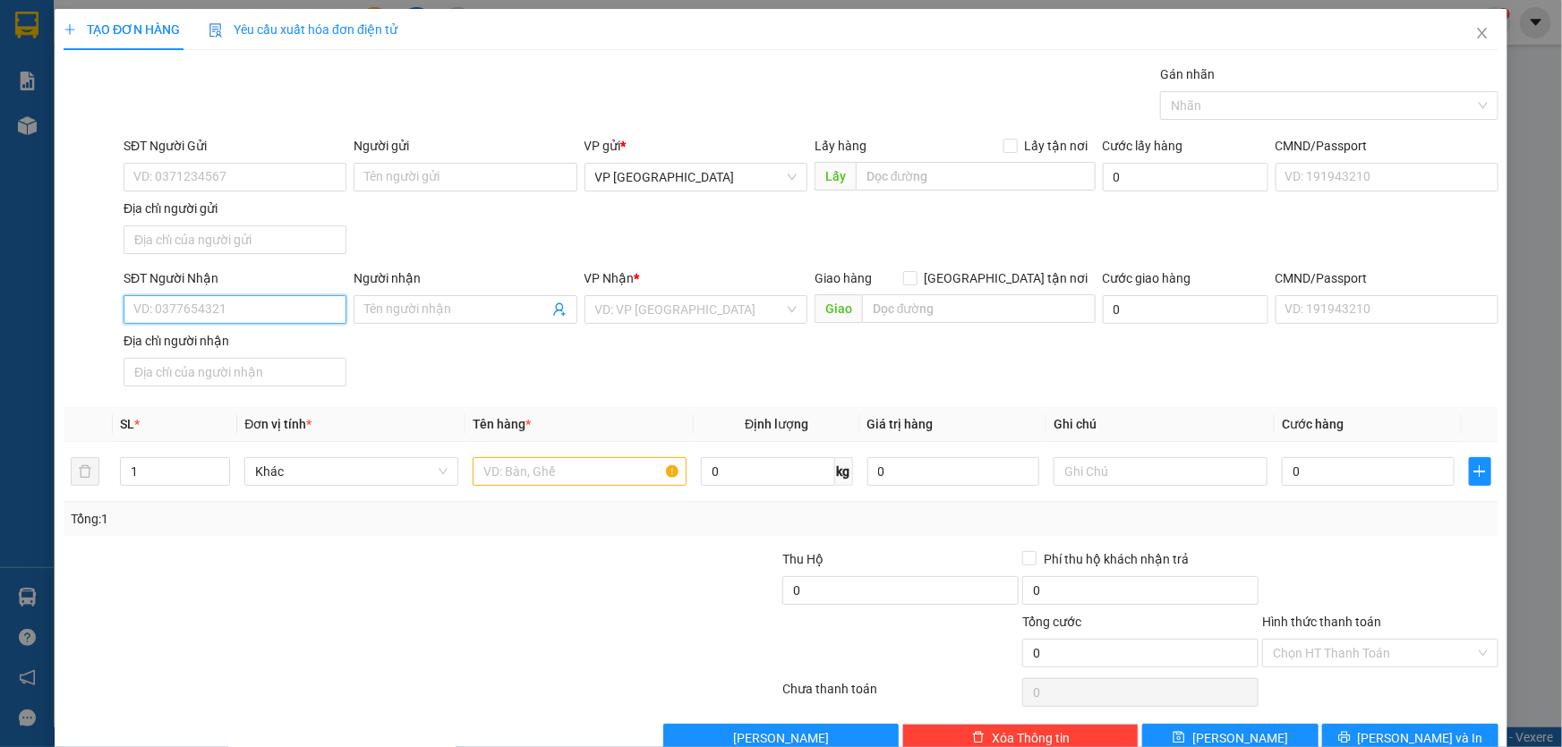
click at [212, 312] on input "SĐT Người Nhận" at bounding box center [235, 309] width 223 height 29
type input "0947392277"
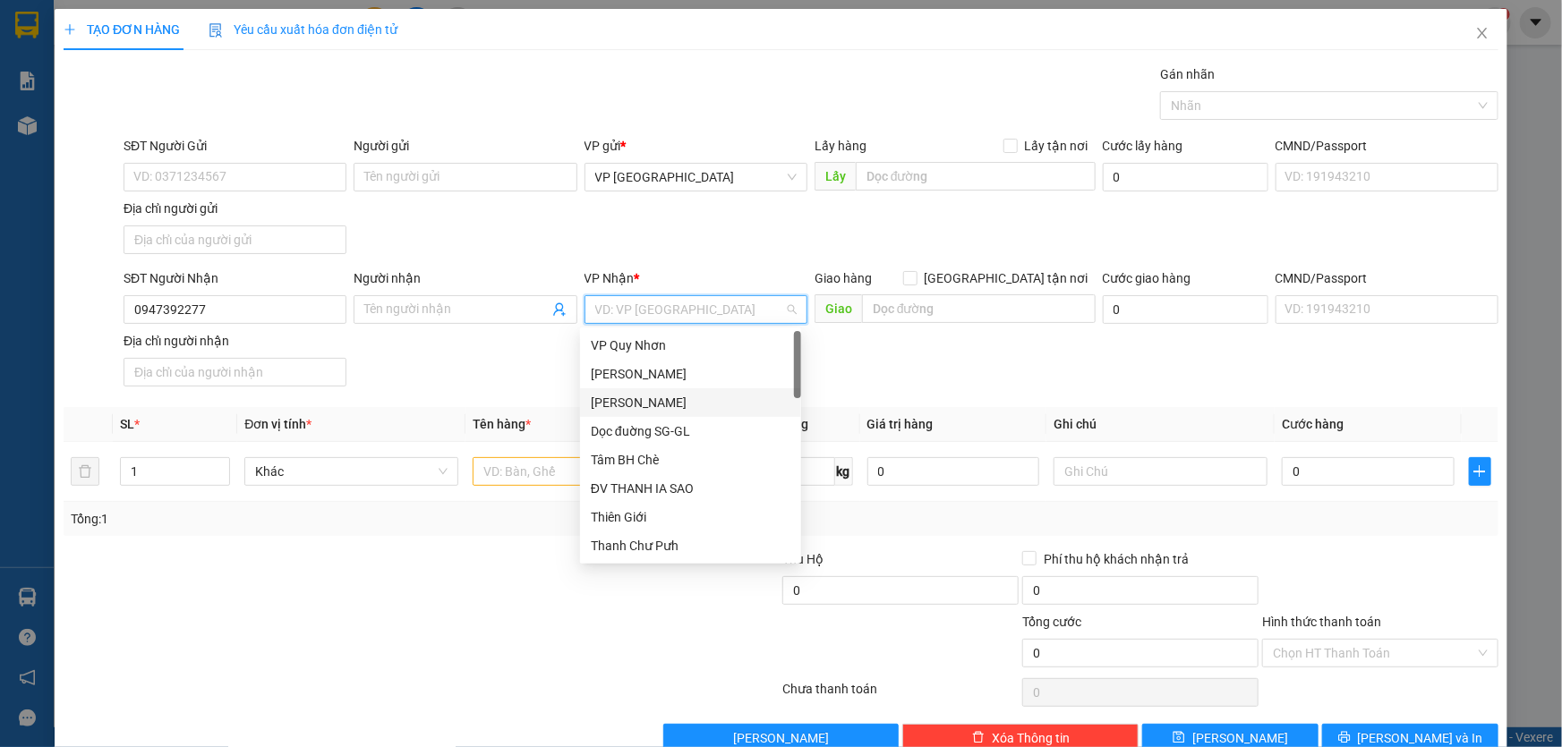
click at [636, 402] on div "[PERSON_NAME]" at bounding box center [691, 403] width 200 height 20
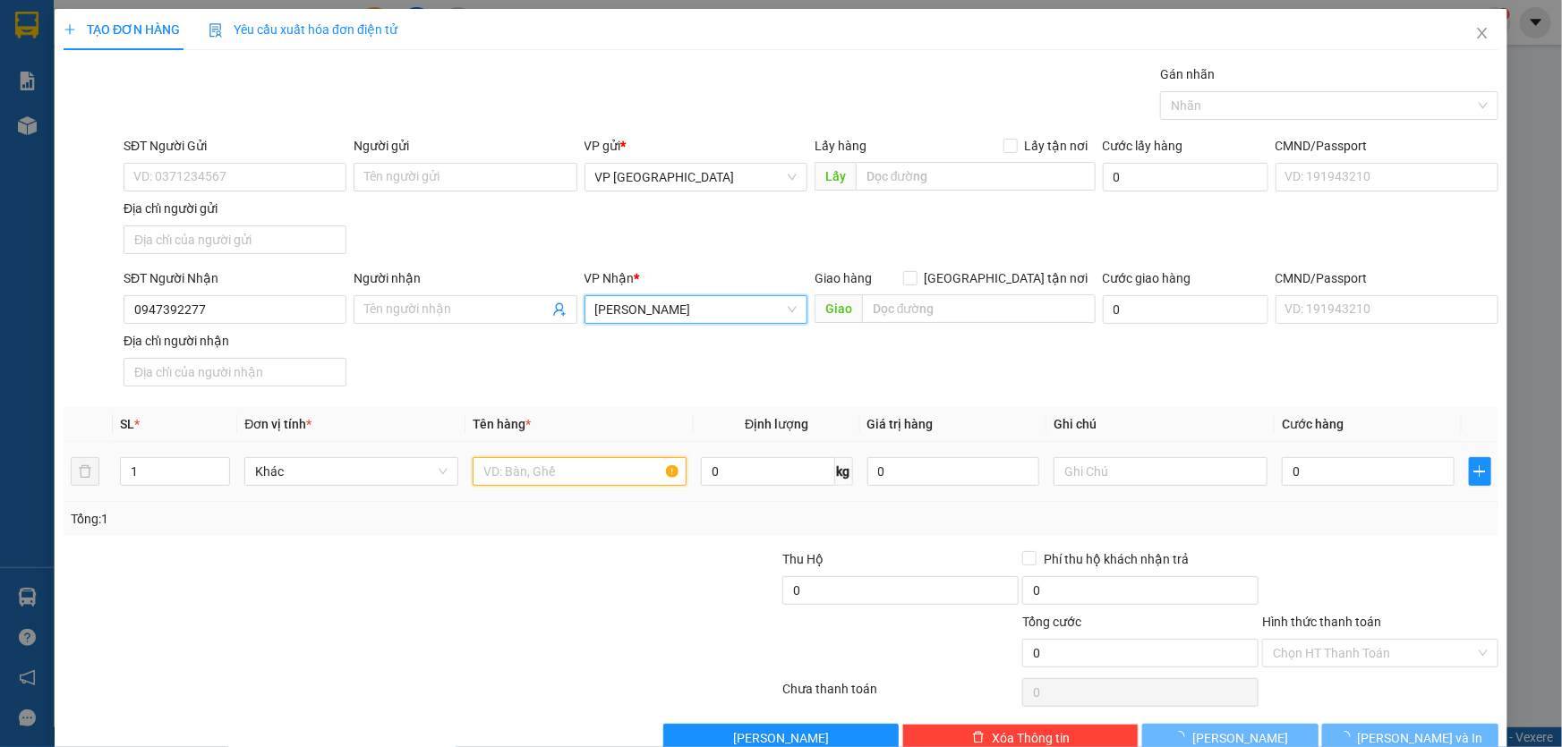
click at [529, 471] on input "text" at bounding box center [580, 471] width 214 height 29
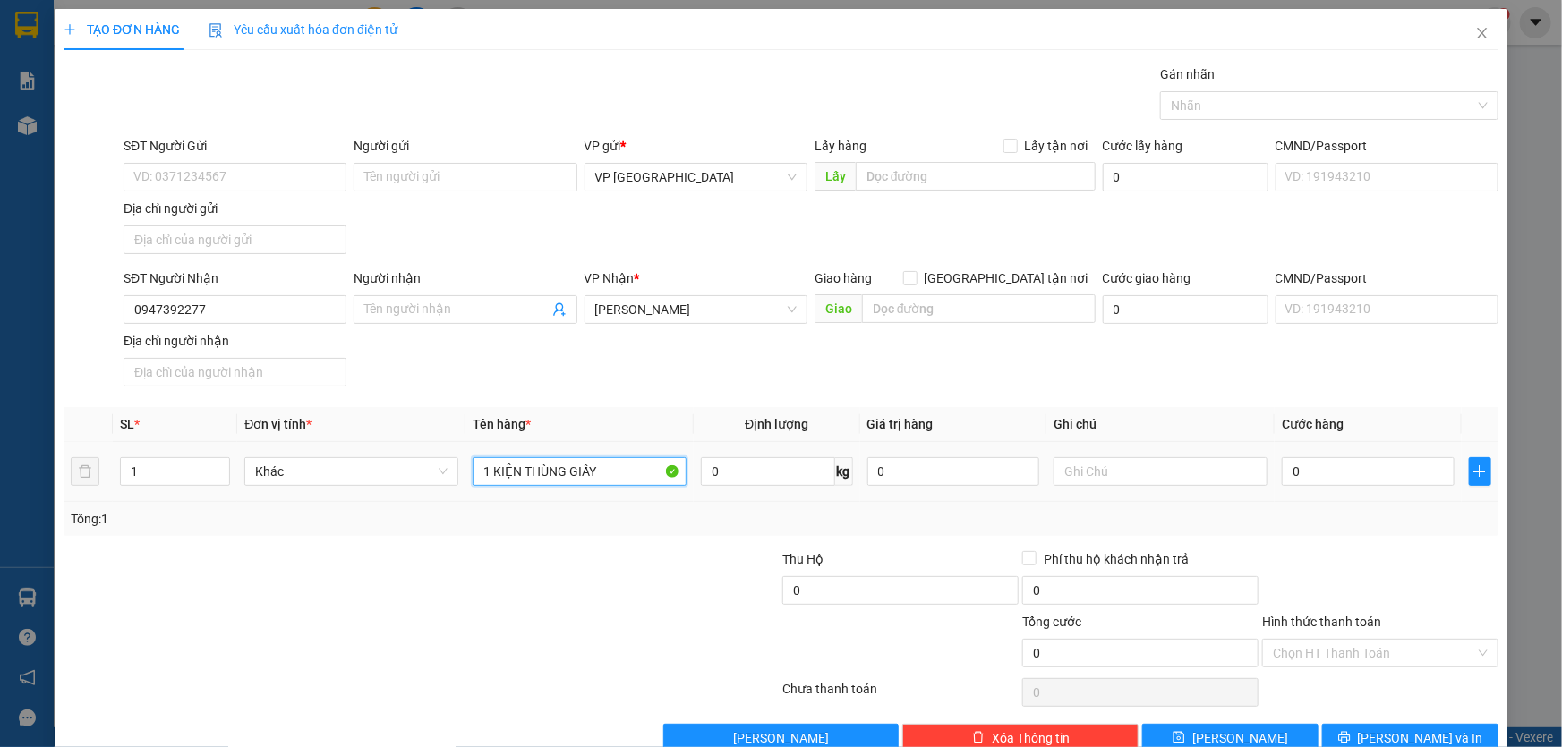
type input "1 KIỆN THÙNG GIẤY"
type input "CC KO BAO BỂ"
type input "5"
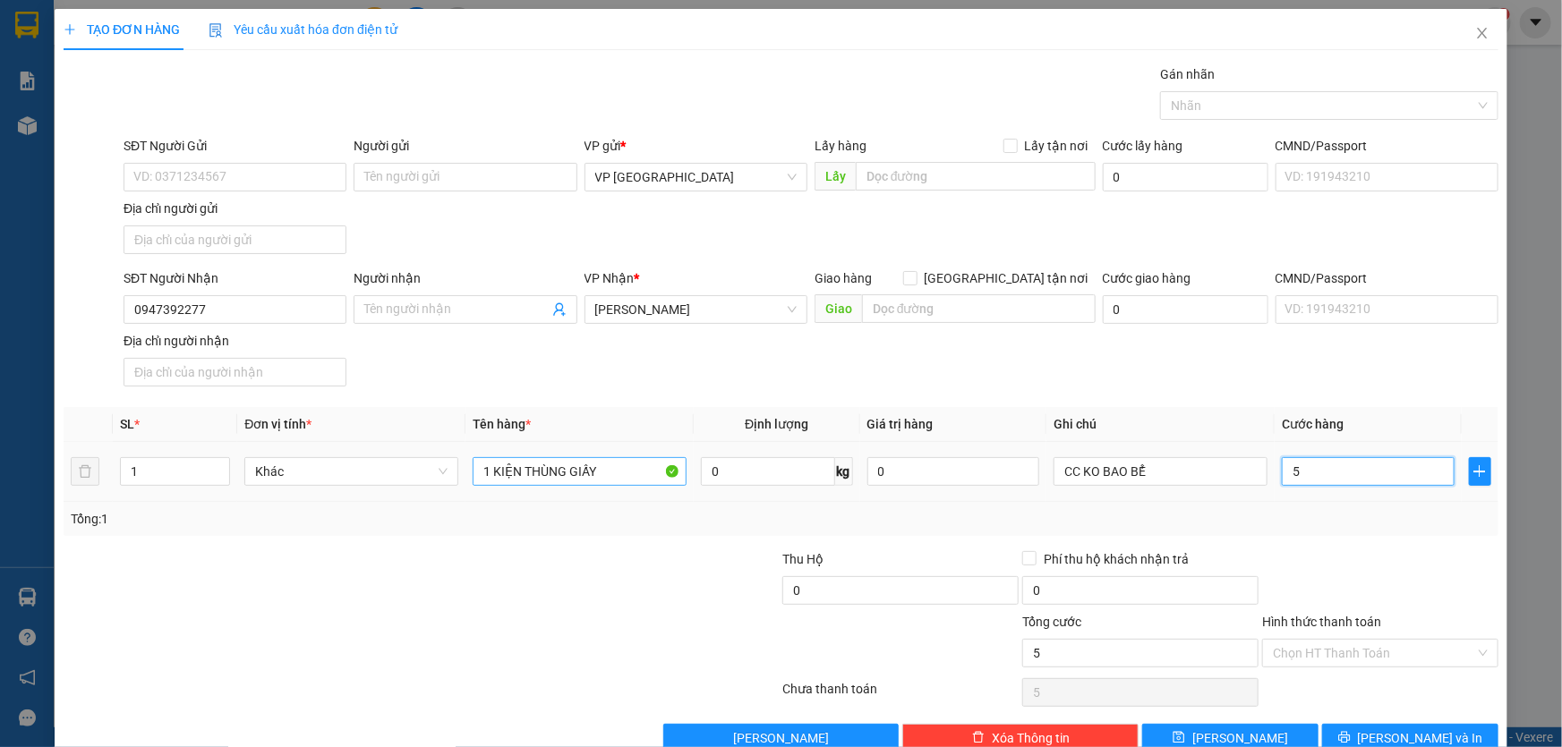
type input "50"
type input "500"
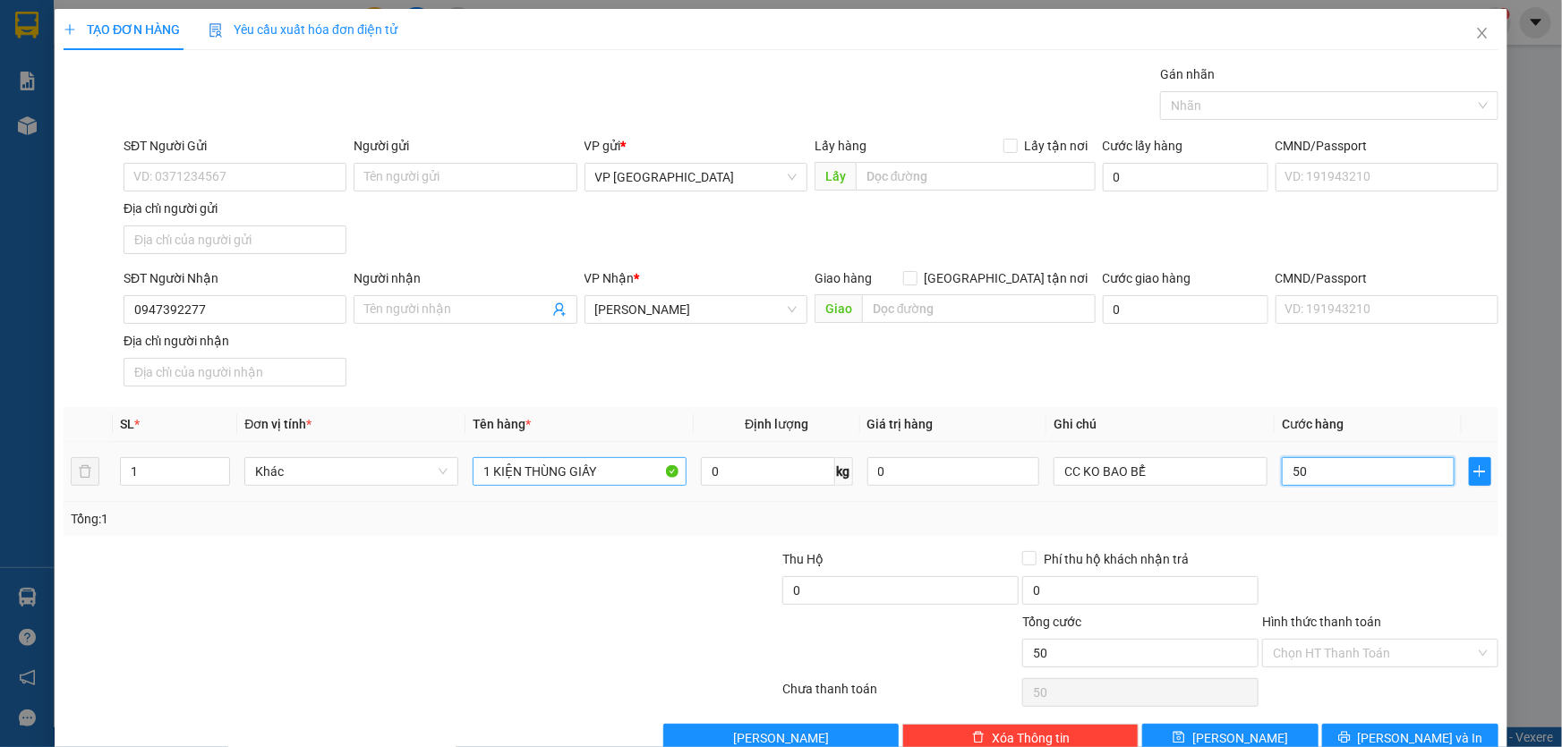
type input "500"
type input "5.000"
type input "50.000"
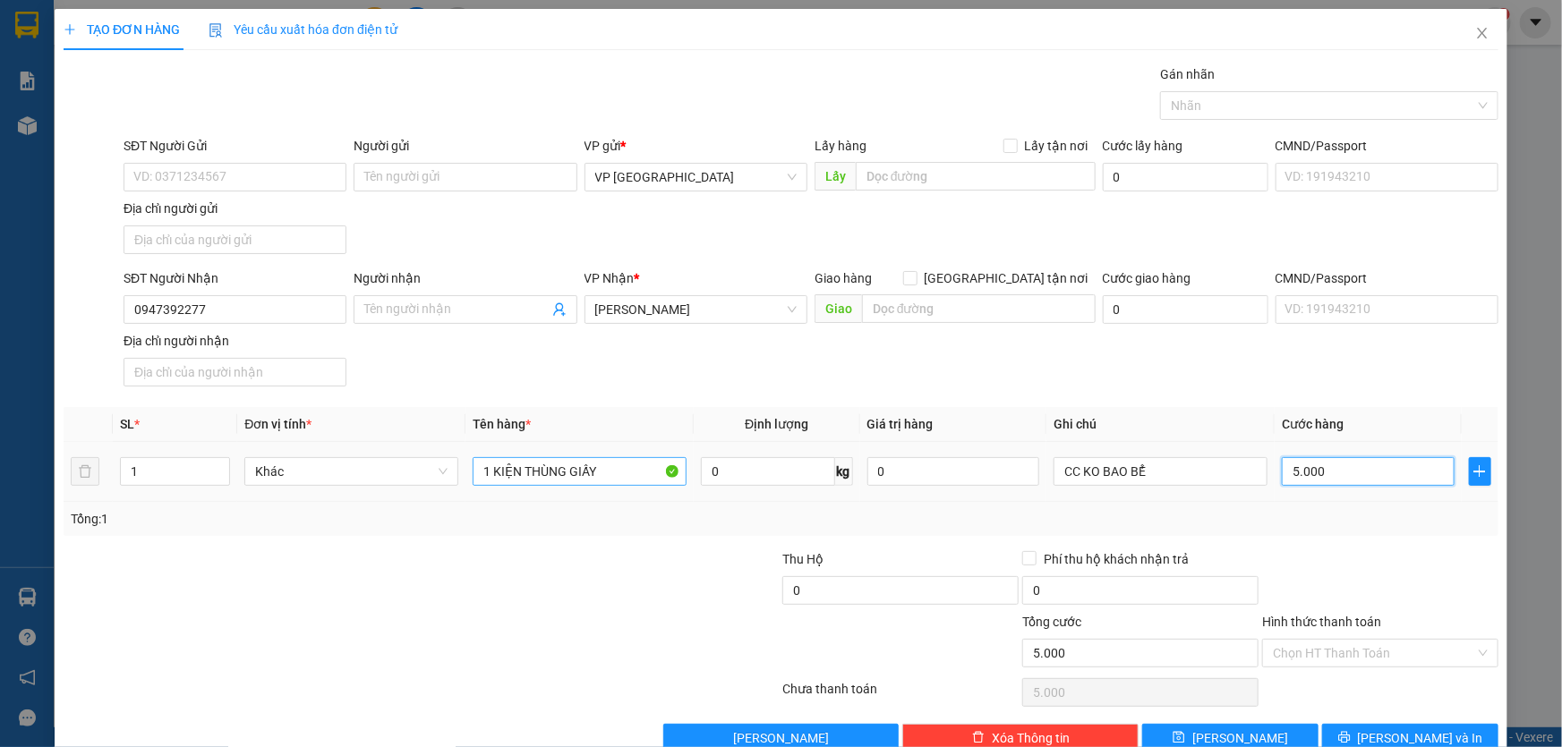
type input "50.000"
click at [1402, 738] on span "[PERSON_NAME] và In" at bounding box center [1420, 739] width 125 height 20
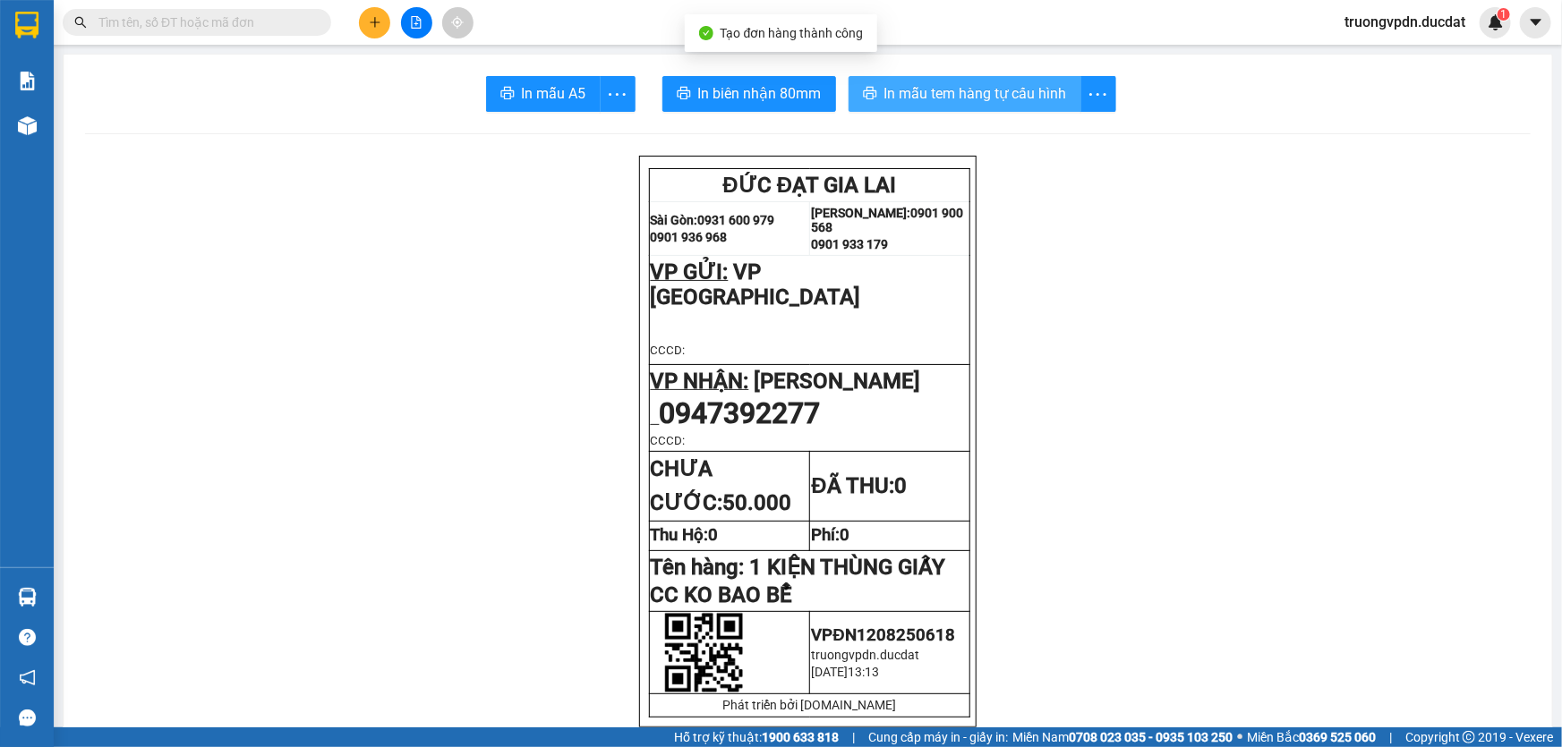
click at [994, 82] on span "In mẫu tem hàng tự cấu hình" at bounding box center [975, 93] width 183 height 22
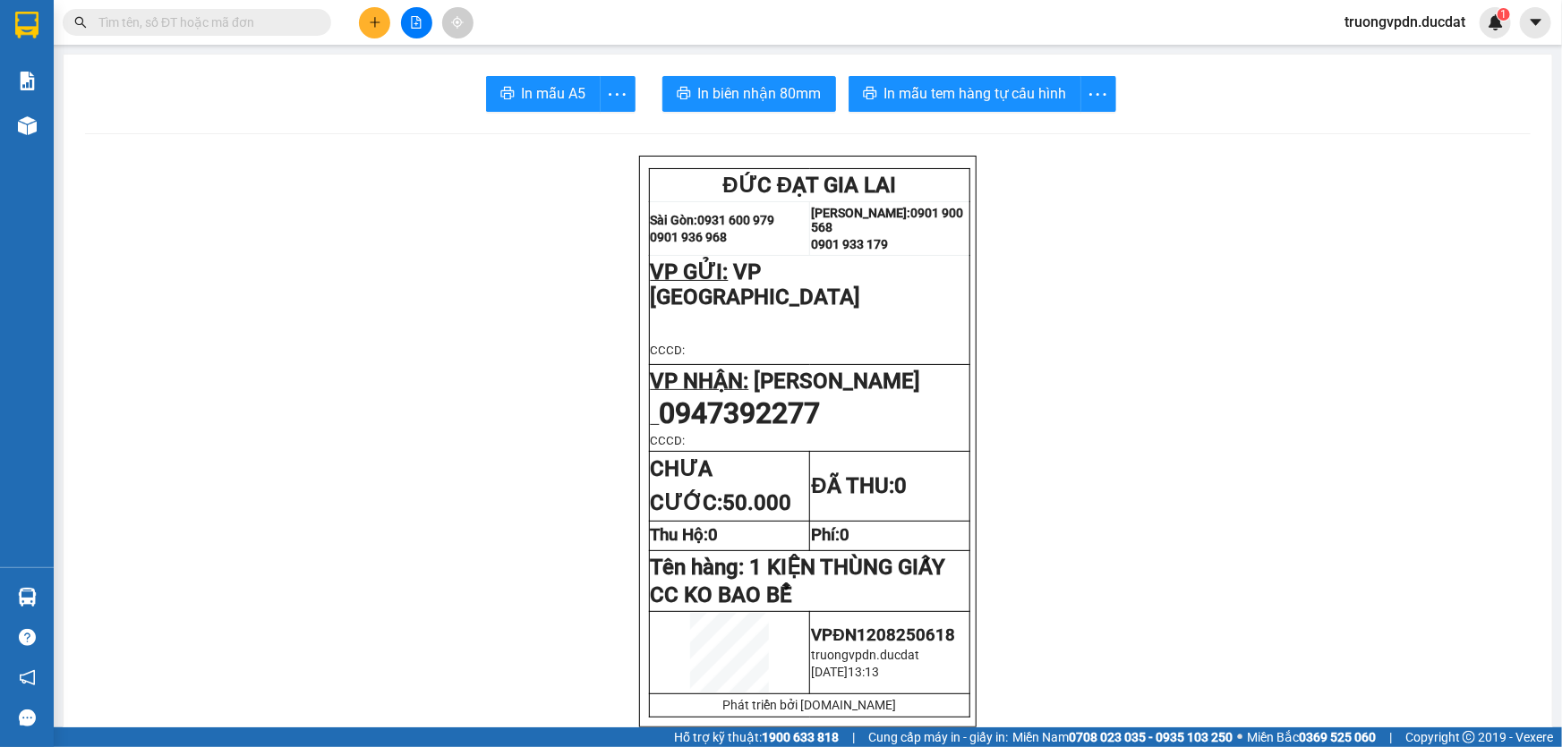
click at [364, 31] on button at bounding box center [374, 22] width 31 height 31
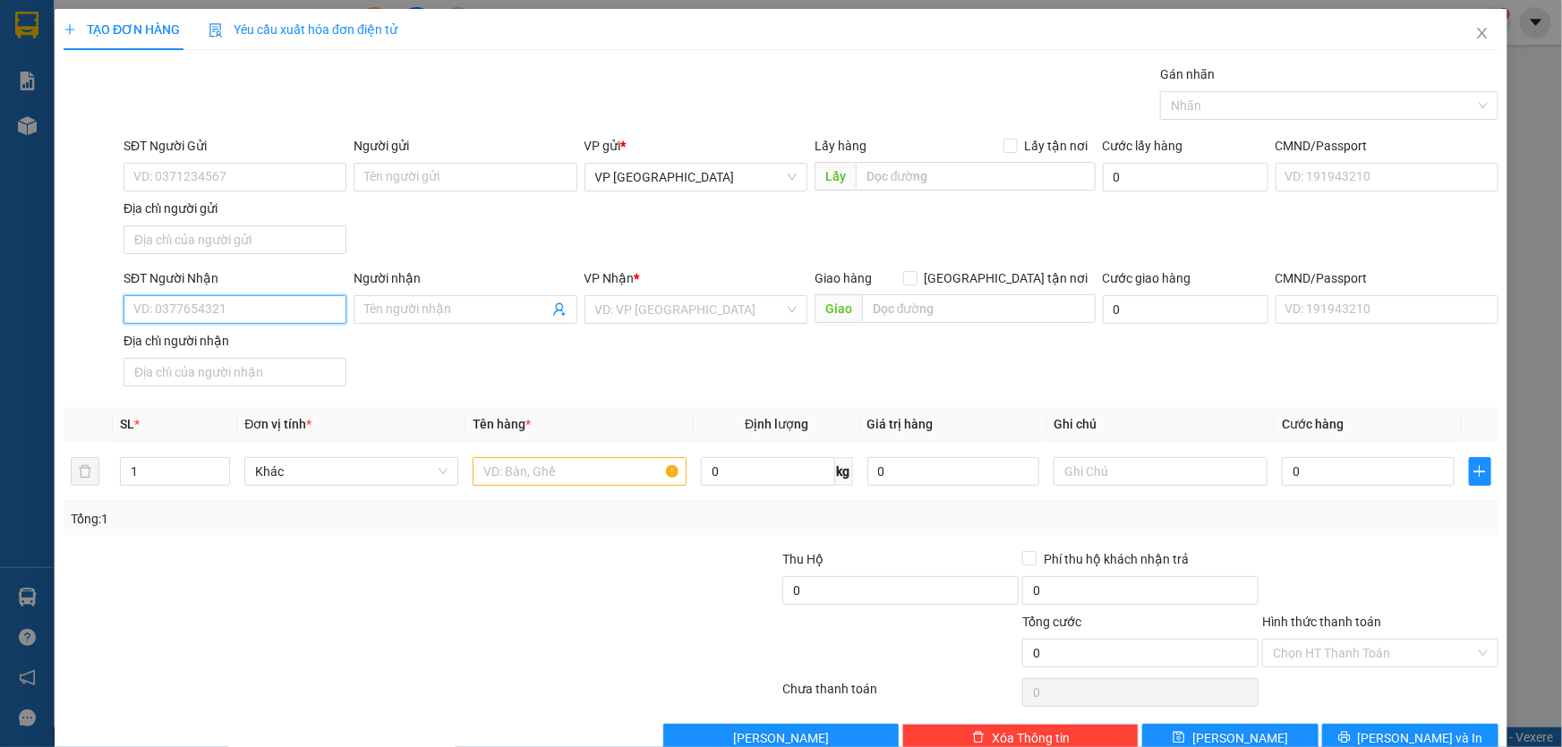
click at [171, 311] on input "SĐT Người Nhận" at bounding box center [235, 309] width 223 height 29
click at [291, 352] on div "0968873479" at bounding box center [233, 345] width 200 height 20
type input "0968873479"
type input "NGHĨA HƯNG"
type input "0968873479"
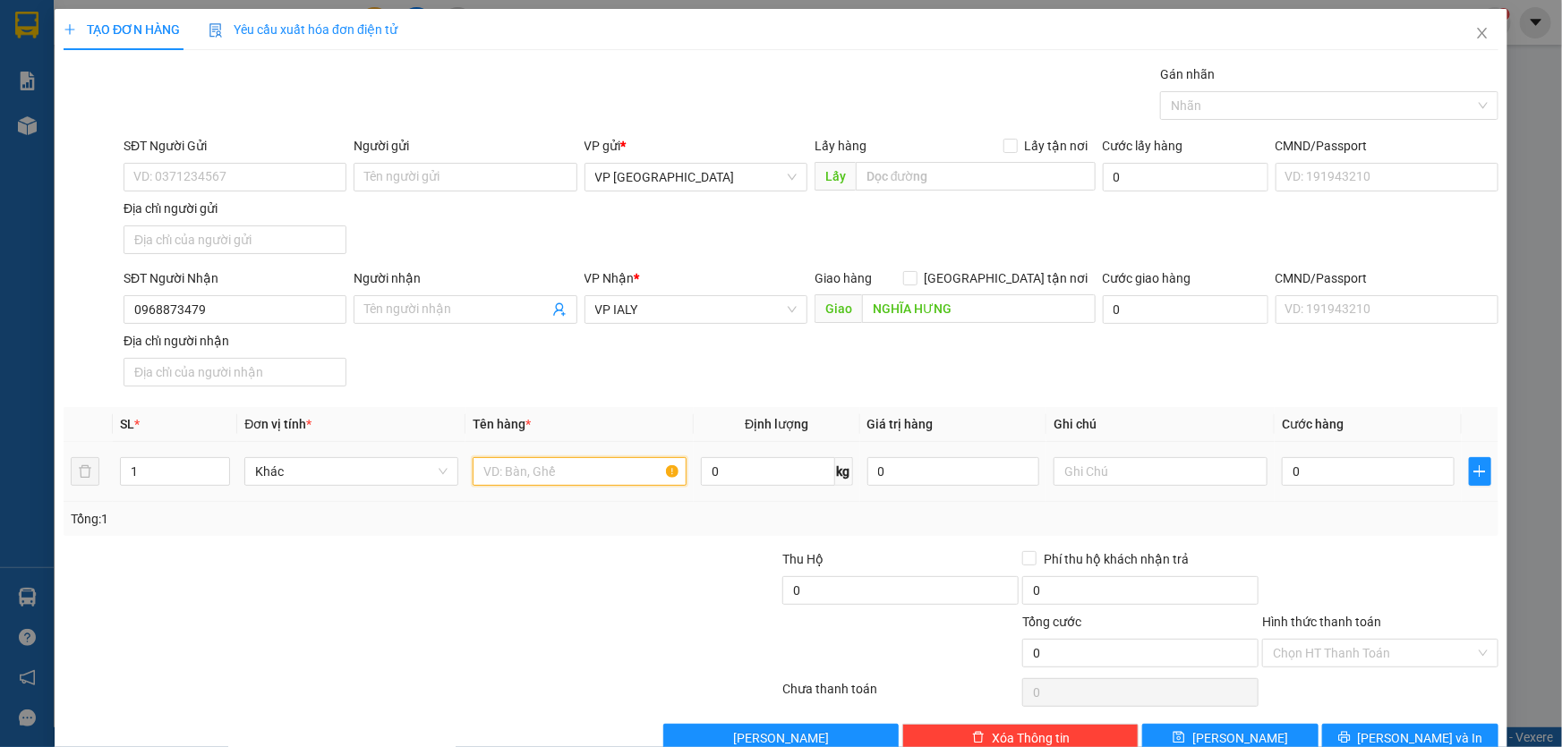
click at [569, 478] on input "text" at bounding box center [580, 471] width 214 height 29
type input "2 HỘP RÈM"
type input "CC"
type input "1"
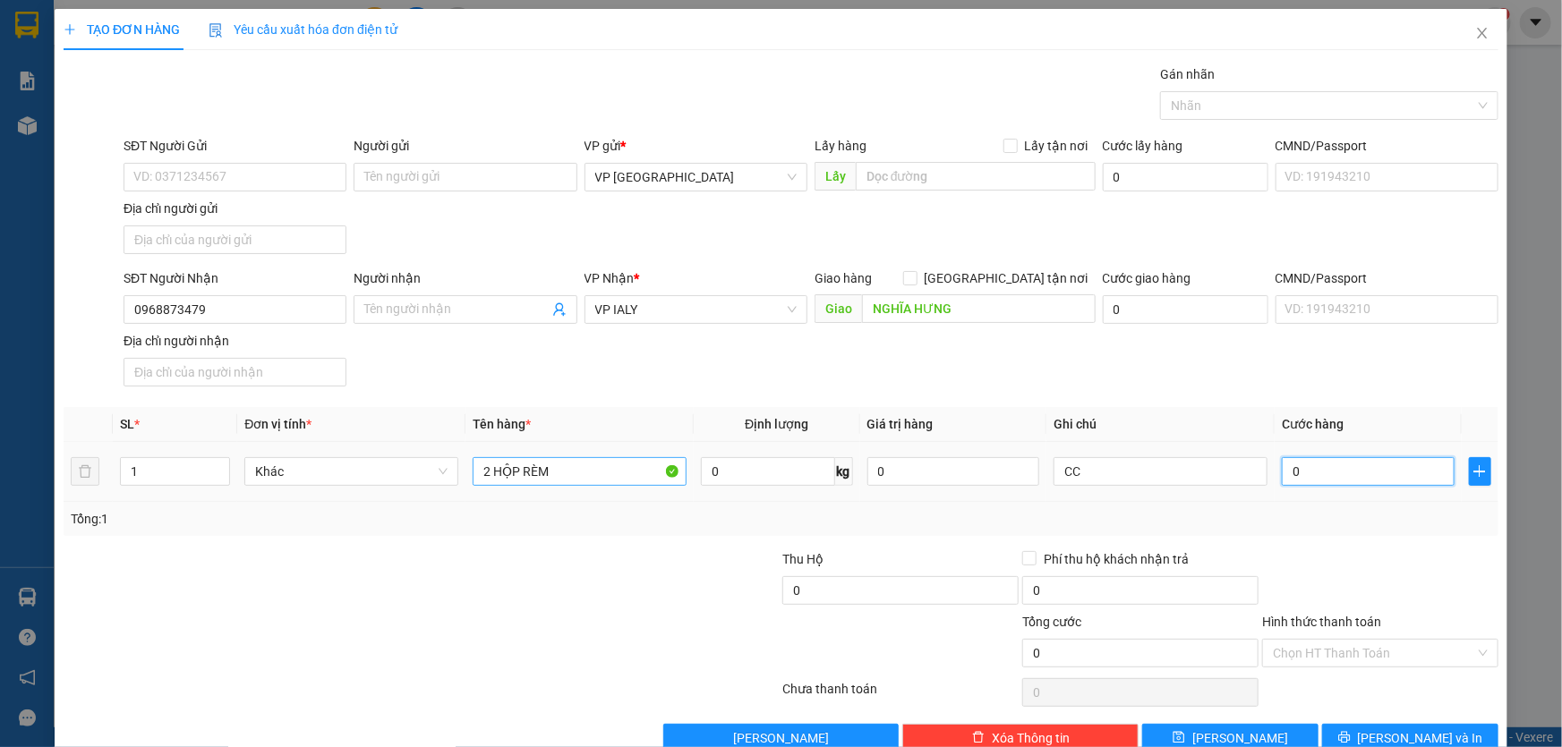
type input "1"
type input "15"
type input "150"
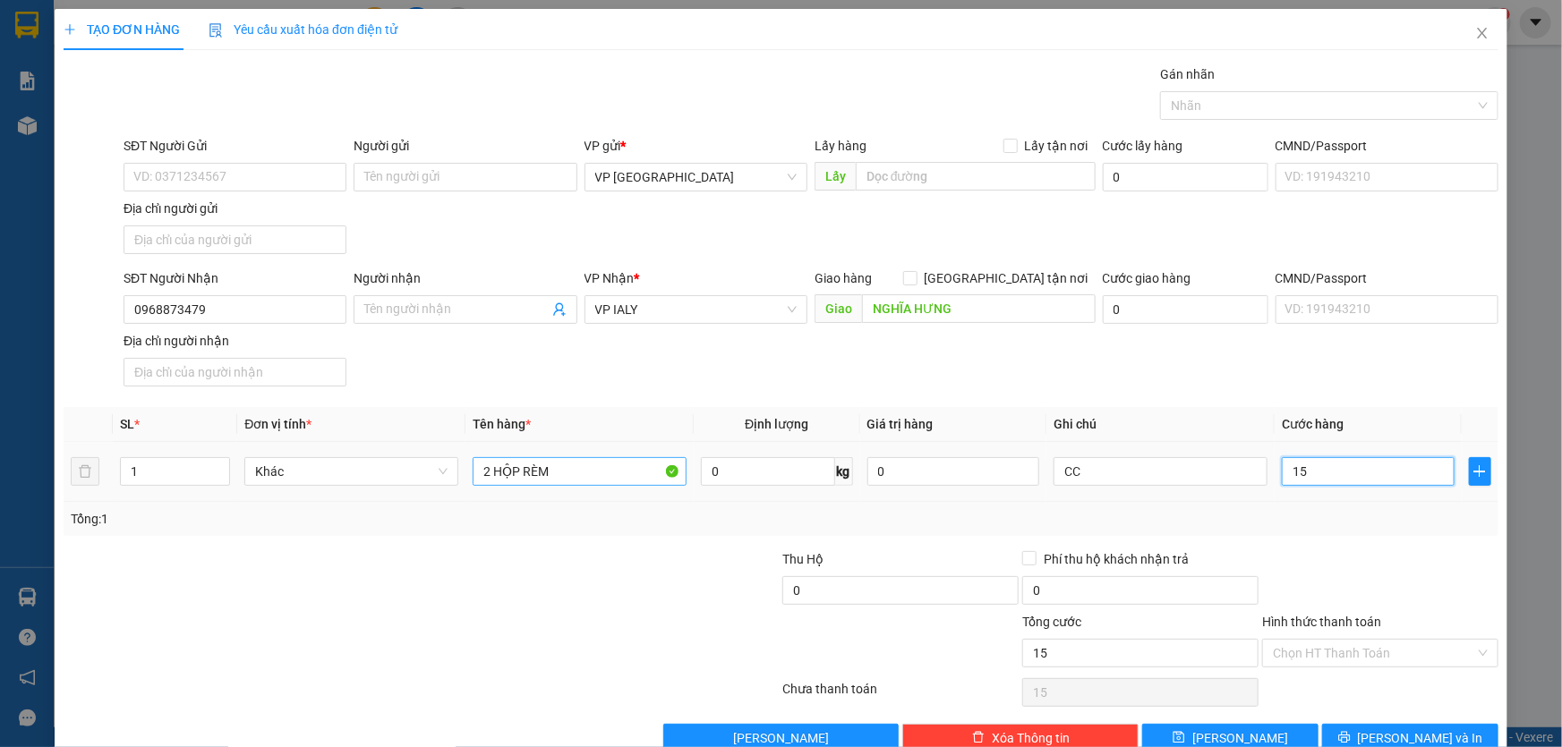
type input "150"
type input "1.500"
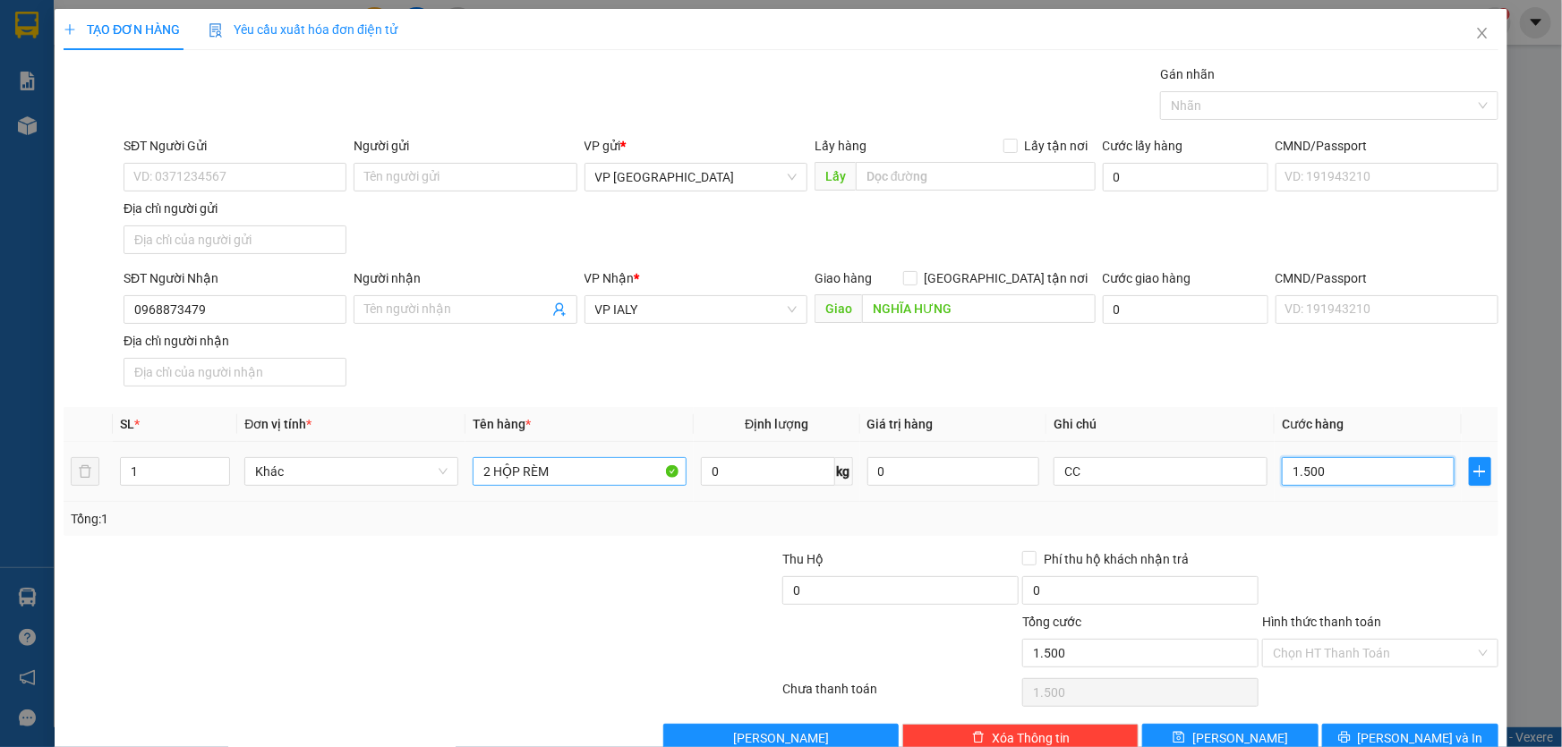
type input "15.000"
type input "150.000"
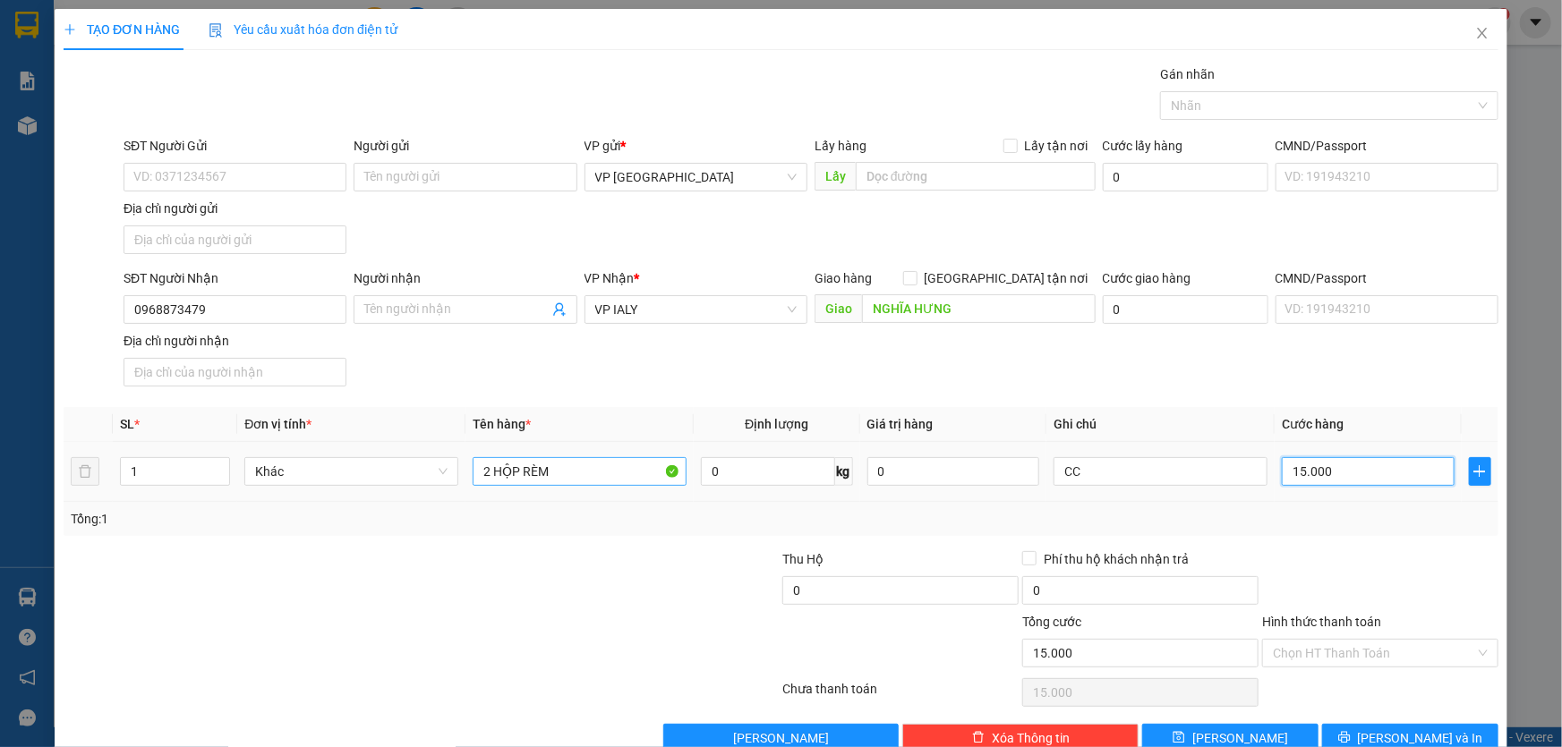
type input "150.000"
click at [1395, 732] on span "[PERSON_NAME] và In" at bounding box center [1420, 739] width 125 height 20
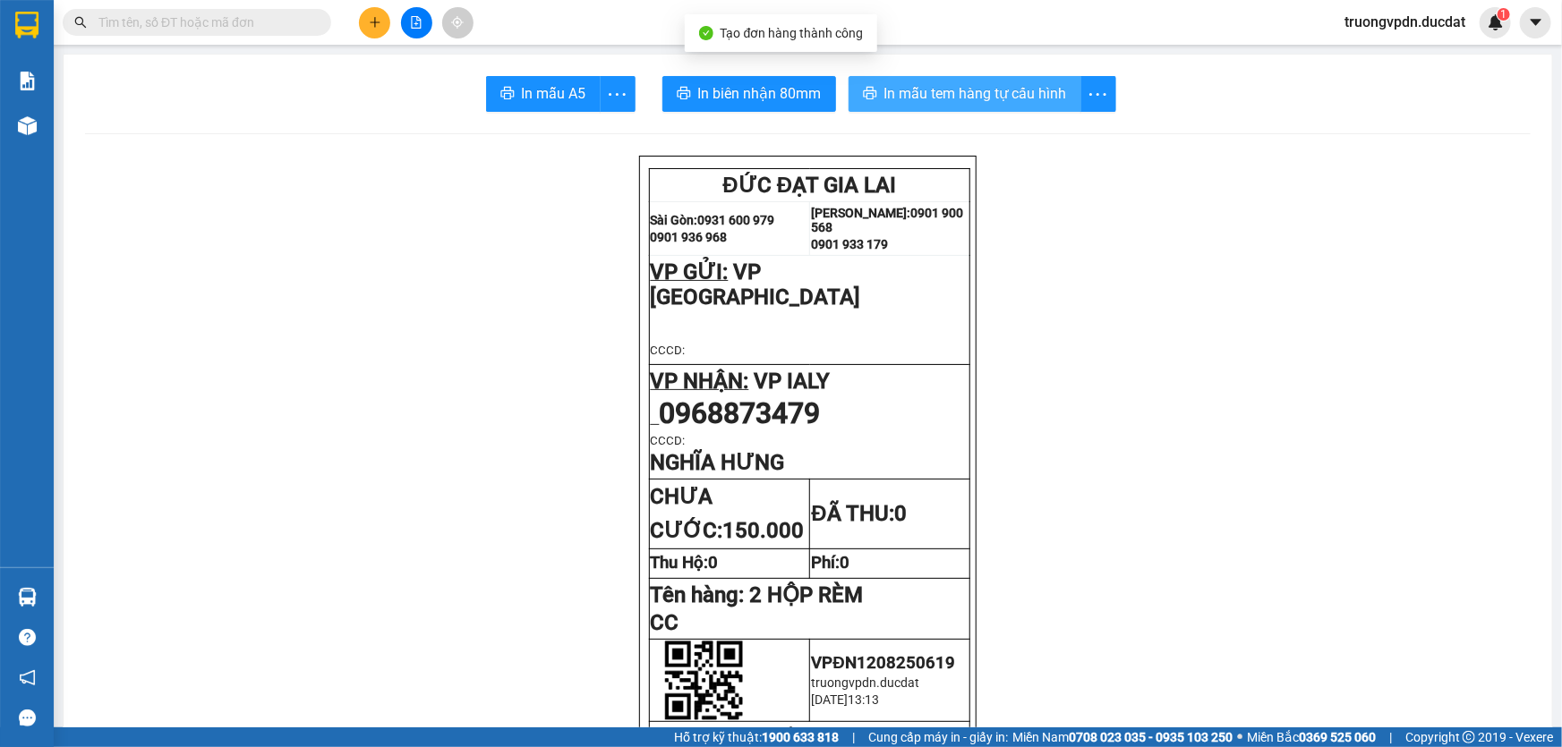
click at [919, 90] on span "In mẫu tem hàng tự cấu hình" at bounding box center [975, 93] width 183 height 22
